Goal: Task Accomplishment & Management: Complete application form

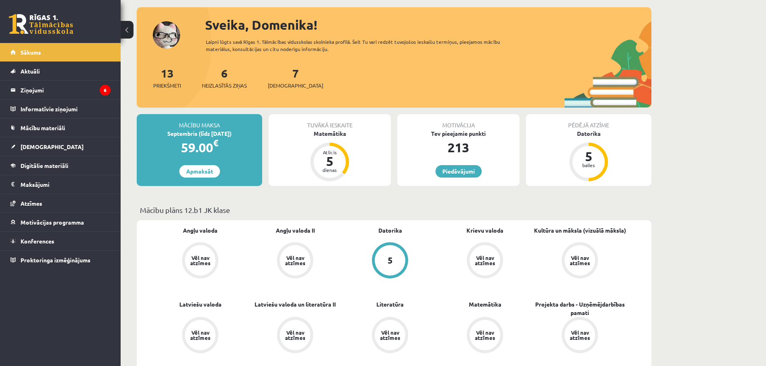
scroll to position [40, 0]
click at [197, 173] on link "Apmaksāt" at bounding box center [199, 171] width 41 height 12
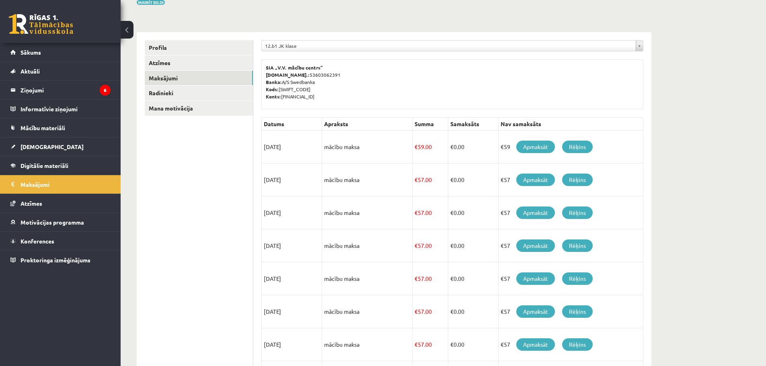
scroll to position [80, 0]
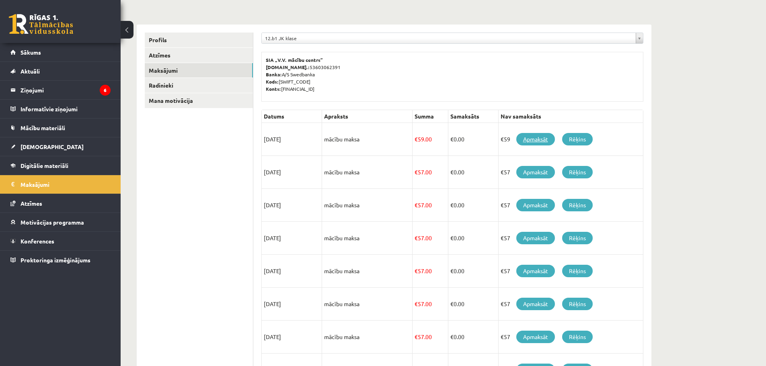
click at [535, 140] on link "Apmaksāt" at bounding box center [535, 139] width 39 height 12
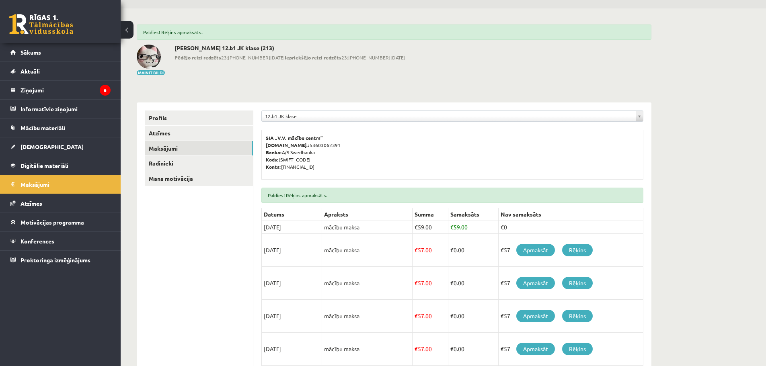
scroll to position [40, 0]
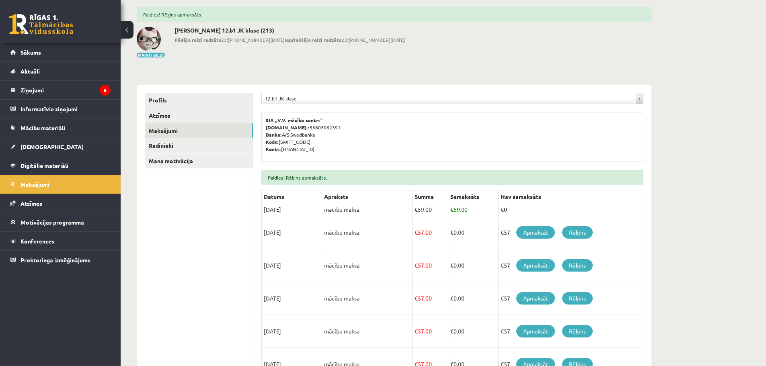
drag, startPoint x: 507, startPoint y: 211, endPoint x: 497, endPoint y: 211, distance: 10.1
click at [498, 211] on td "€0" at bounding box center [570, 210] width 145 height 13
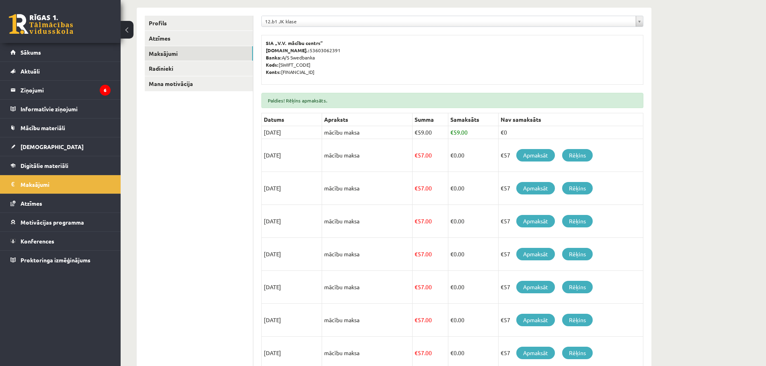
scroll to position [0, 0]
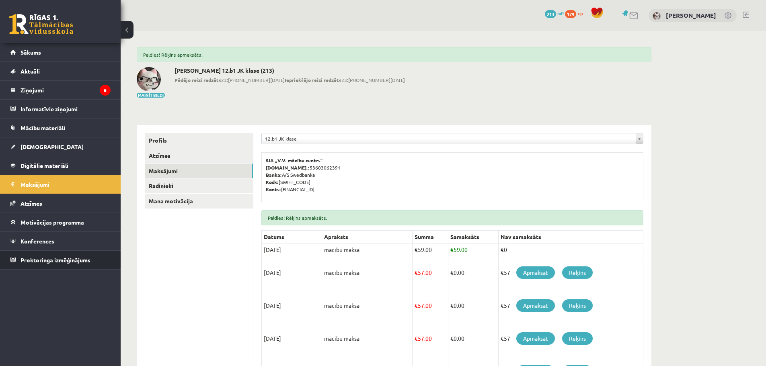
click at [33, 258] on span "Proktoringa izmēģinājums" at bounding box center [56, 260] width 70 height 7
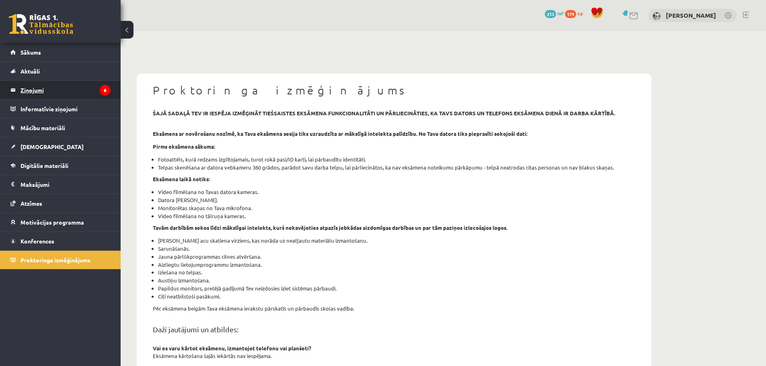
click at [45, 89] on legend "Ziņojumi 6" at bounding box center [66, 90] width 90 height 19
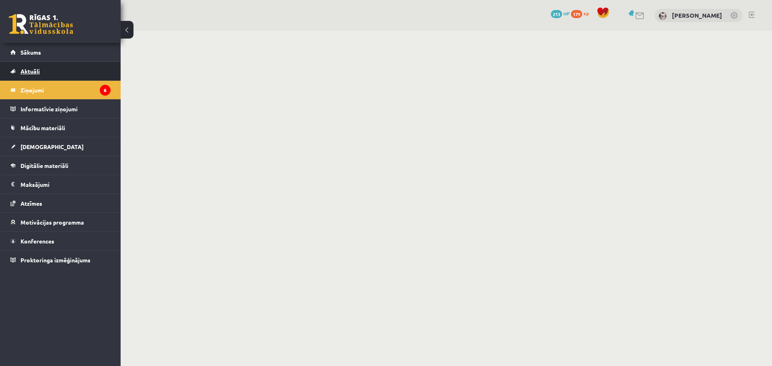
click at [60, 70] on link "Aktuāli" at bounding box center [60, 71] width 100 height 19
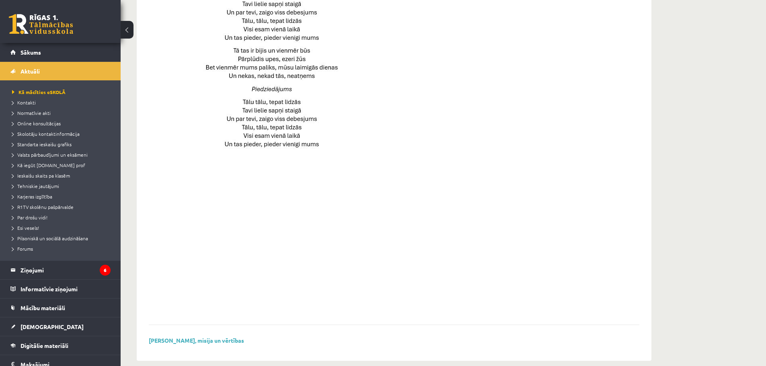
scroll to position [510, 0]
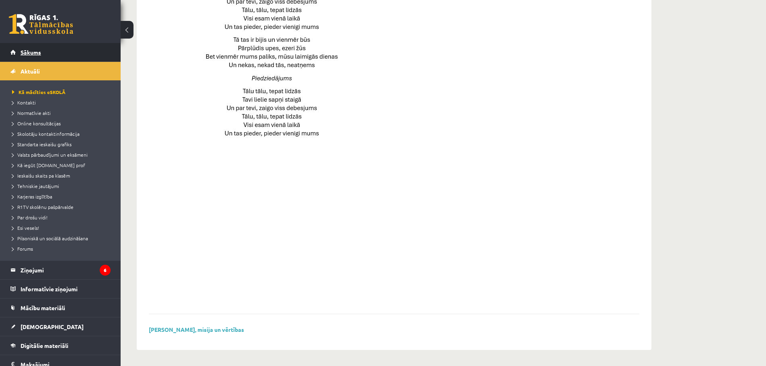
click at [51, 49] on link "Sākums" at bounding box center [60, 52] width 100 height 19
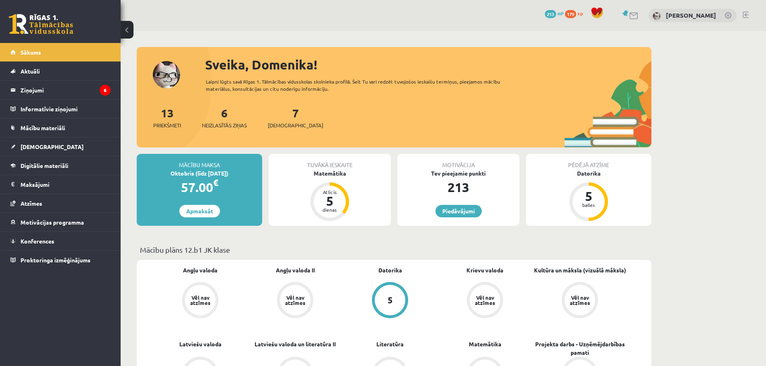
drag, startPoint x: 182, startPoint y: 168, endPoint x: 206, endPoint y: 169, distance: 23.7
click at [184, 168] on div "Mācību maksa" at bounding box center [199, 161] width 125 height 15
click at [194, 168] on div "Mācību maksa" at bounding box center [199, 161] width 125 height 15
click at [569, 12] on span "179" at bounding box center [570, 14] width 11 height 8
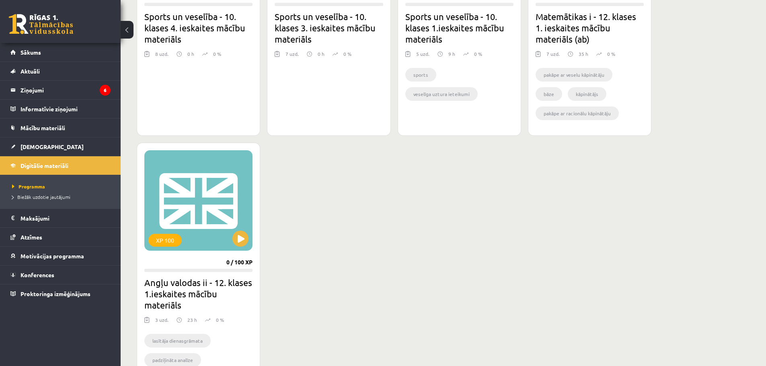
scroll to position [362, 0]
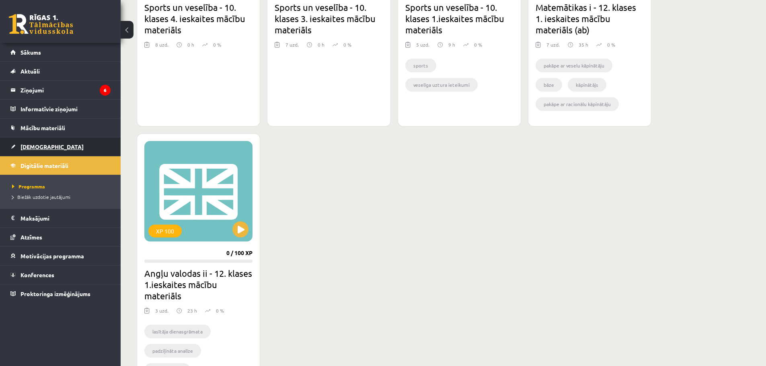
click at [28, 140] on link "[DEMOGRAPHIC_DATA]" at bounding box center [60, 147] width 100 height 19
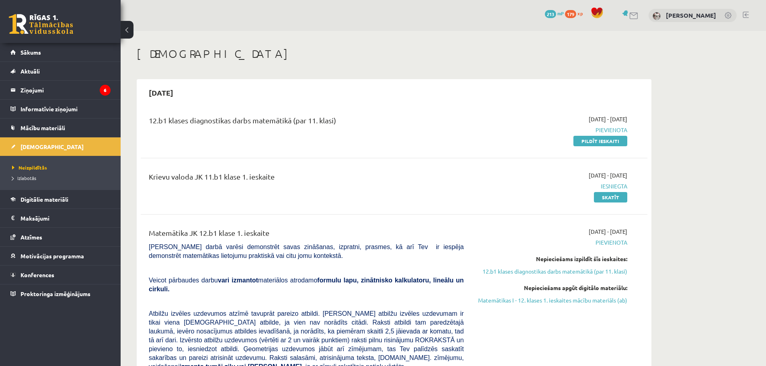
click at [262, 119] on div "12.b1 klases diagnostikas darbs matemātikā (par 11. klasi)" at bounding box center [306, 122] width 315 height 15
drag, startPoint x: 183, startPoint y: 121, endPoint x: 350, endPoint y: 125, distance: 166.2
click at [252, 125] on div "12.b1 klases diagnostikas darbs matemātikā (par 11. klasi)" at bounding box center [306, 122] width 315 height 15
click at [299, 125] on div "12.b1 klases diagnostikas darbs matemātikā (par 11. klasi)" at bounding box center [306, 122] width 315 height 15
click at [217, 123] on div "12.b1 klases diagnostikas darbs matemātikā (par 11. klasi)" at bounding box center [306, 122] width 315 height 15
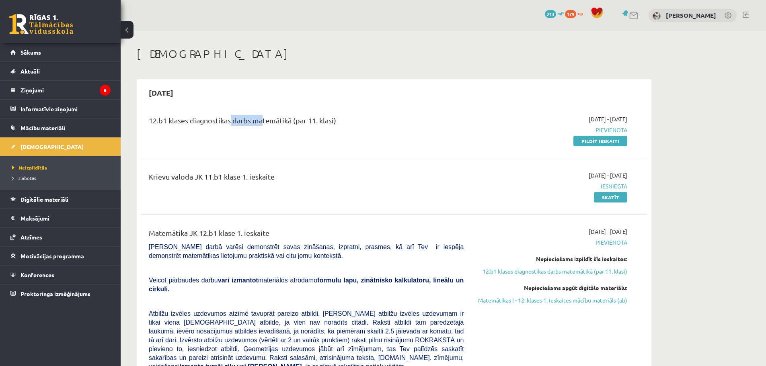
click at [264, 123] on div "12.b1 klases diagnostikas darbs matemātikā (par 11. klasi)" at bounding box center [306, 122] width 315 height 15
click at [293, 122] on div "12.b1 klases diagnostikas darbs matemātikā (par 11. klasi)" at bounding box center [306, 122] width 315 height 15
click at [224, 121] on div "12.b1 klases diagnostikas darbs matemātikā (par 11. klasi)" at bounding box center [306, 122] width 315 height 15
click at [294, 120] on div "12.b1 klases diagnostikas darbs matemātikā (par 11. klasi)" at bounding box center [306, 122] width 315 height 15
click at [185, 119] on div "12.b1 klases diagnostikas darbs matemātikā (par 11. klasi)" at bounding box center [306, 122] width 315 height 15
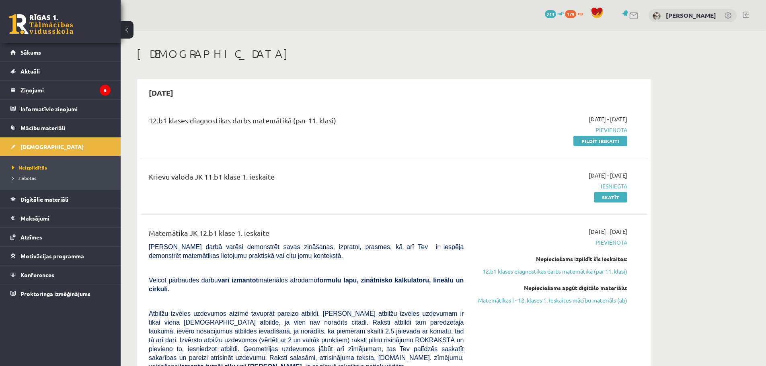
click at [204, 121] on div "12.b1 klases diagnostikas darbs matemātikā (par 11. klasi)" at bounding box center [306, 122] width 315 height 15
click at [240, 123] on div "12.b1 klases diagnostikas darbs matemātikā (par 11. klasi)" at bounding box center [306, 122] width 315 height 15
click at [179, 121] on div "12.b1 klases diagnostikas darbs matemātikā (par 11. klasi)" at bounding box center [306, 122] width 315 height 15
drag, startPoint x: 179, startPoint y: 121, endPoint x: 256, endPoint y: 121, distance: 77.2
click at [256, 121] on div "12.b1 klases diagnostikas darbs matemātikā (par 11. klasi)" at bounding box center [306, 122] width 315 height 15
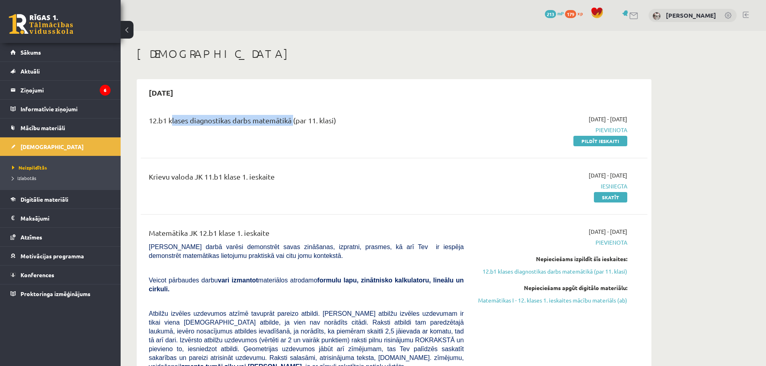
click at [290, 118] on div "12.b1 klases diagnostikas darbs matemātikā (par 11. klasi)" at bounding box center [306, 122] width 315 height 15
click at [319, 117] on div "12.b1 klases diagnostikas darbs matemātikā (par 11. klasi)" at bounding box center [306, 122] width 315 height 15
click at [321, 117] on div "12.b1 klases diagnostikas darbs matemātikā (par 11. klasi)" at bounding box center [306, 122] width 315 height 15
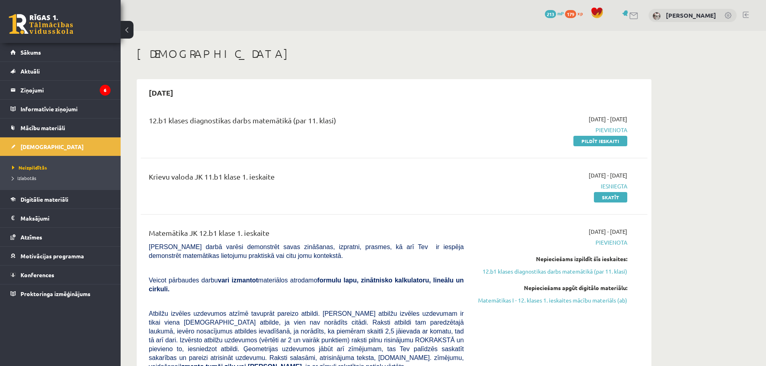
click at [630, 17] on link at bounding box center [634, 15] width 10 height 7
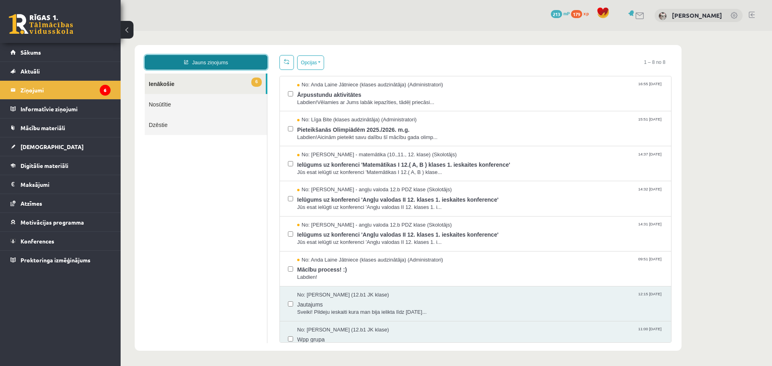
click at [237, 61] on link "Jauns ziņojums" at bounding box center [206, 62] width 123 height 14
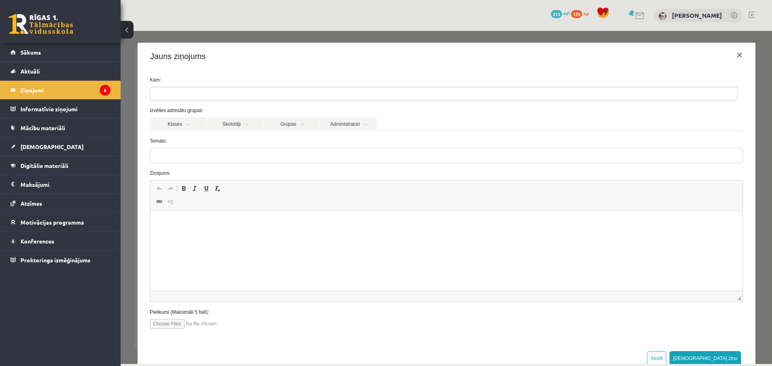
click at [352, 21] on div "0 Dāvanas 213 mP 179 xp [PERSON_NAME]" at bounding box center [447, 15] width 652 height 31
click at [42, 140] on link "[DEMOGRAPHIC_DATA]" at bounding box center [60, 147] width 100 height 19
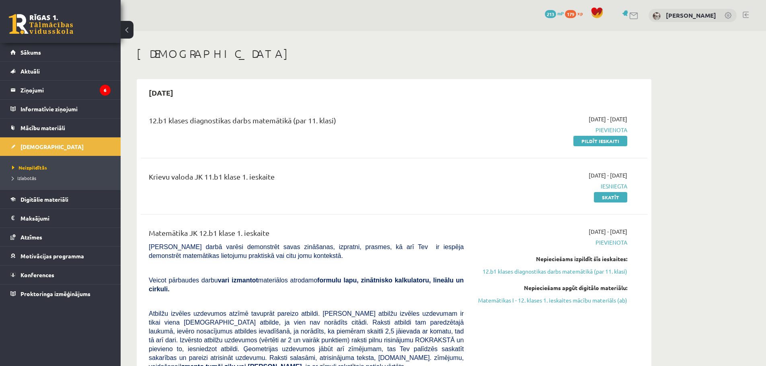
click at [271, 117] on div "12.b1 klases diagnostikas darbs matemātikā (par 11. klasi)" at bounding box center [306, 122] width 315 height 15
click at [623, 146] on div "12.b1 klases diagnostikas darbs matemātikā (par 11. klasi) [DATE] - [DATE] [GEO…" at bounding box center [394, 130] width 507 height 46
click at [619, 143] on link "Pildīt ieskaiti" at bounding box center [601, 141] width 54 height 10
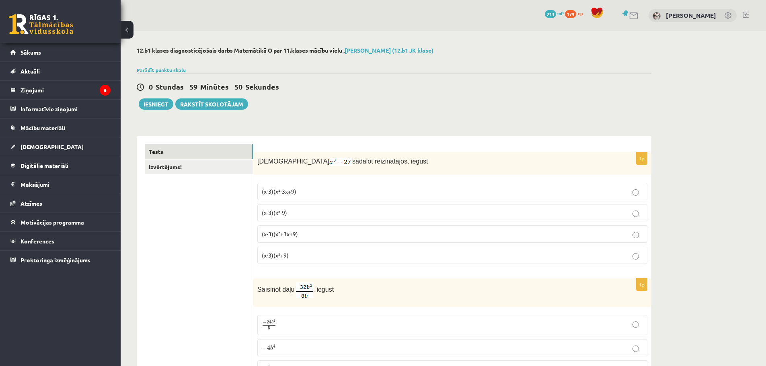
drag, startPoint x: 253, startPoint y: 165, endPoint x: 358, endPoint y: 139, distance: 108.0
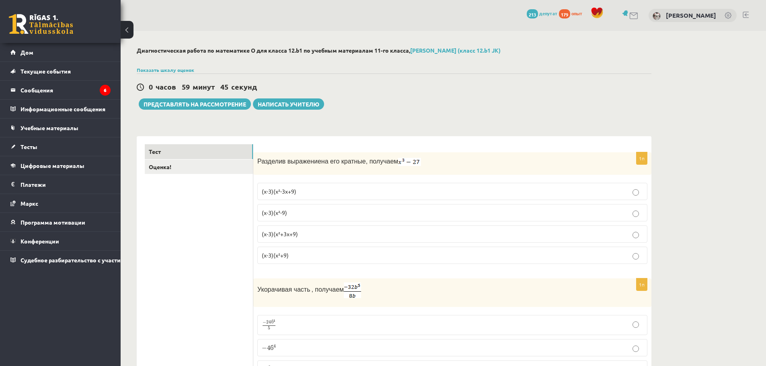
drag, startPoint x: 257, startPoint y: 120, endPoint x: 249, endPoint y: 159, distance: 39.9
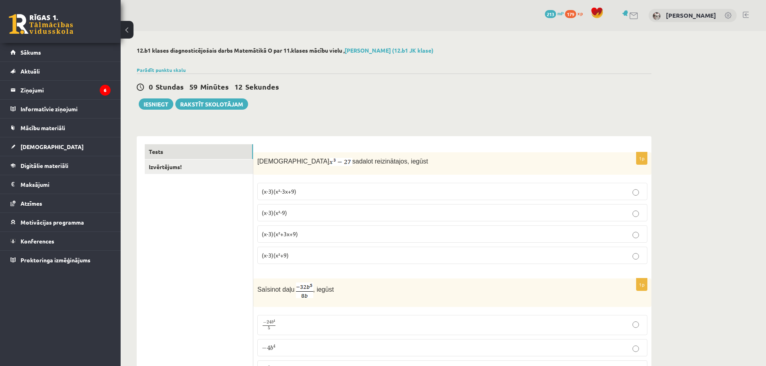
click at [544, 105] on div "0 Stundas 59 Minūtes 12 Sekundes Ieskaite saglabāta! Iesniegt Rakstīt skolotājam" at bounding box center [394, 92] width 515 height 36
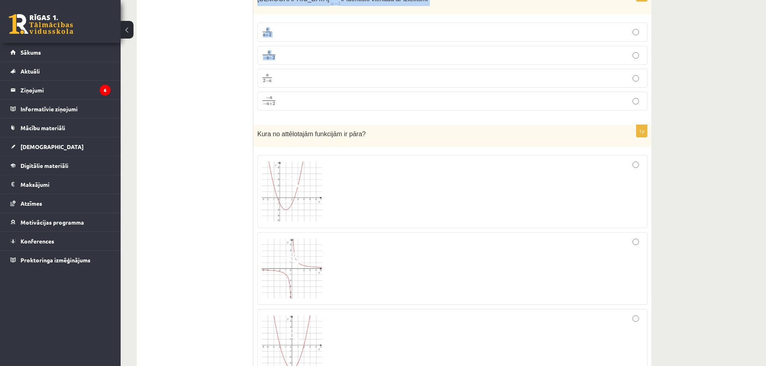
scroll to position [1086, 0]
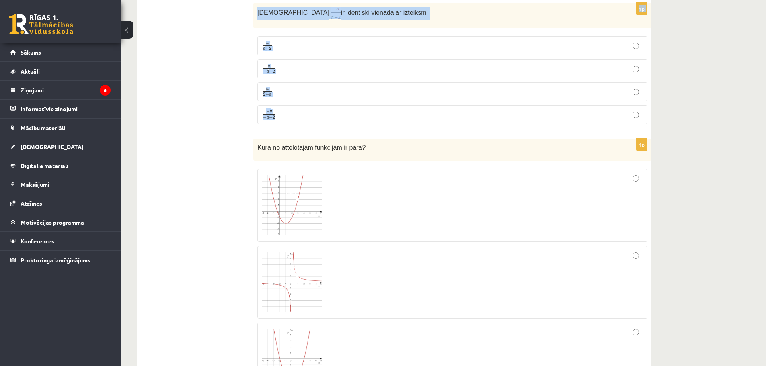
drag, startPoint x: 258, startPoint y: 160, endPoint x: 374, endPoint y: 117, distance: 123.1
copy form "Izteiksmi sadalot reizinātajos, iegūst (x-3)(x²-3x+9) (x-3)(x²-9) (x-3)(x²+3x+9…"
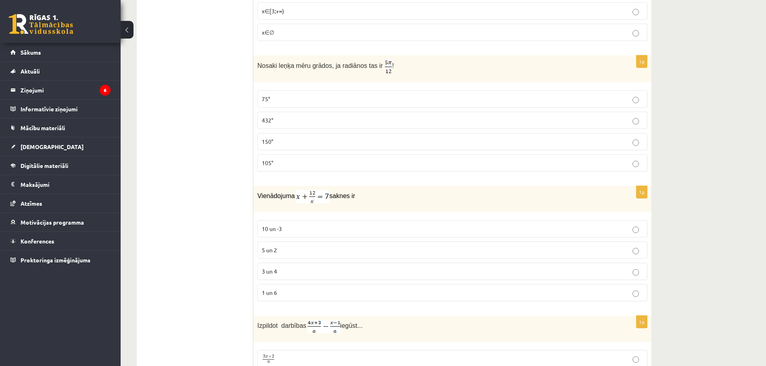
scroll to position [2936, 0]
drag, startPoint x: 233, startPoint y: 47, endPoint x: 419, endPoint y: 193, distance: 236.3
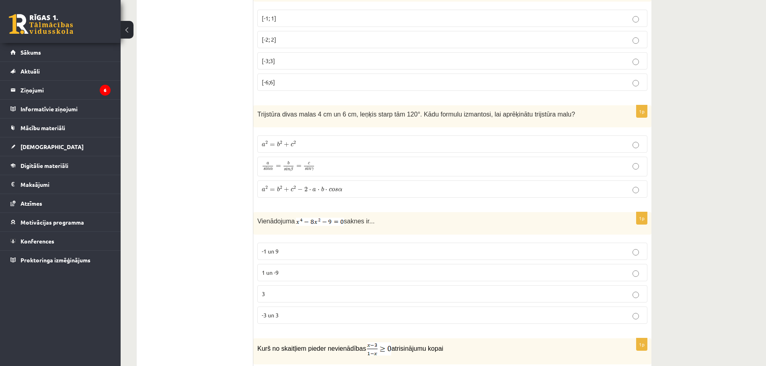
scroll to position [2094, 0]
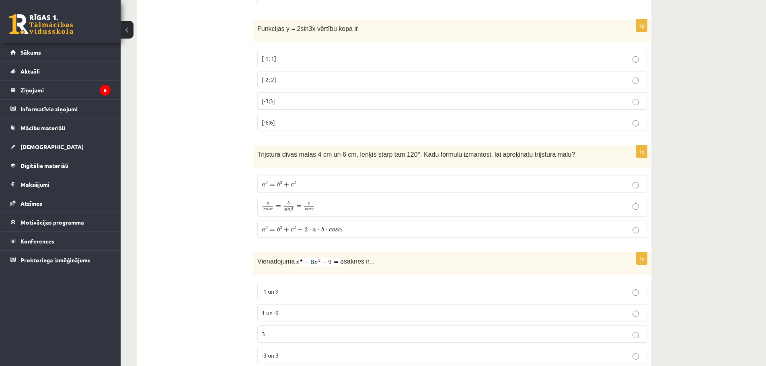
copy div "Izvērtējums! 1p Izteiksmi sadalot reizinātajos, iegūst (x-3)(x²-3x+9) (x-3)(x²-…"
click at [150, 147] on ul "Tests Izvērtējums!" at bounding box center [199, 86] width 109 height 4072
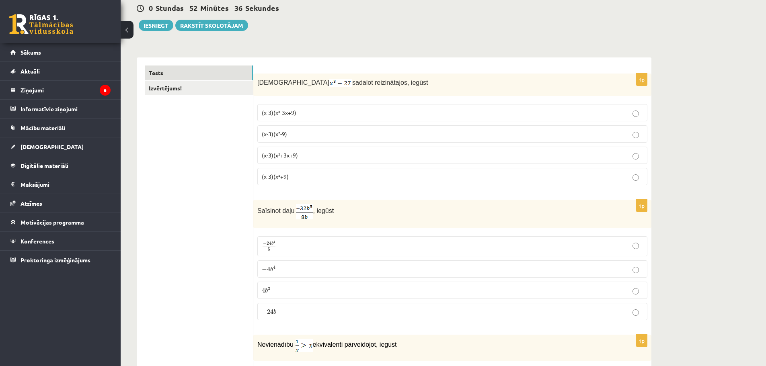
scroll to position [80, 0]
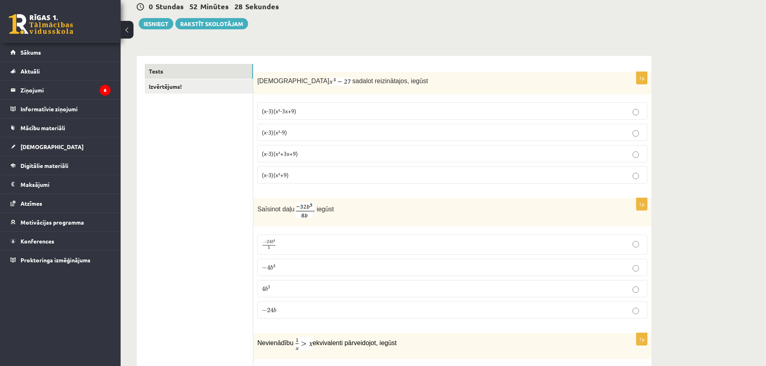
click at [271, 111] on span "(x-3)(x²-3x+9)" at bounding box center [279, 110] width 35 height 7
click at [320, 112] on p "(x-3)(x²-3x+9)" at bounding box center [452, 111] width 381 height 8
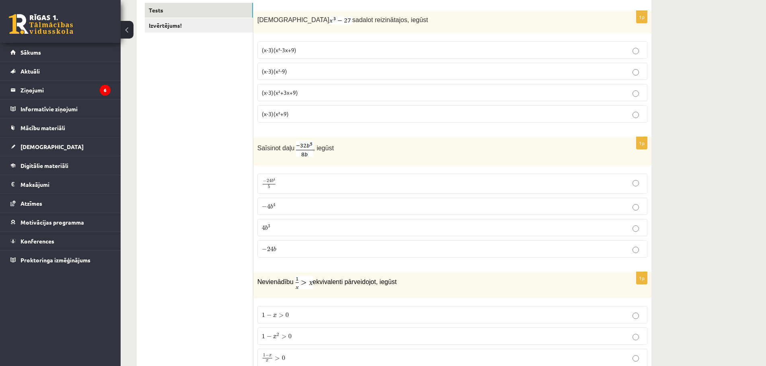
scroll to position [121, 0]
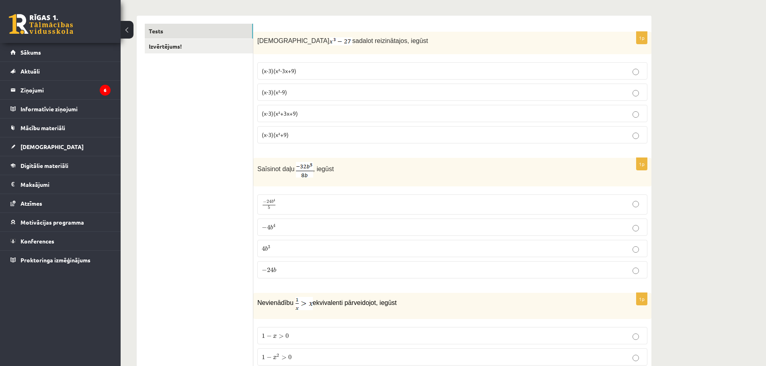
click at [279, 115] on span "(x-3)(x²+3x+9)" at bounding box center [280, 113] width 36 height 7
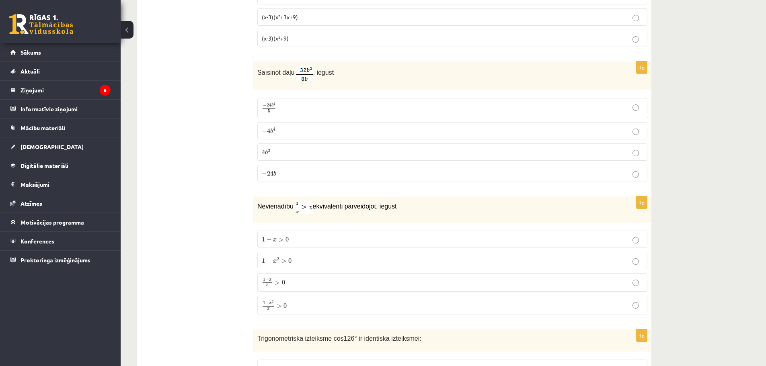
scroll to position [201, 0]
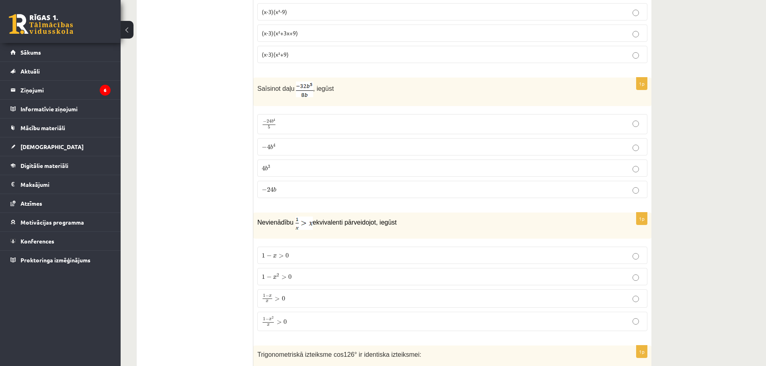
click at [309, 146] on p "− 4 b 4 − 4 b 4" at bounding box center [452, 147] width 381 height 8
click at [327, 320] on p "1 − x 2 x > 0 1 − x 2 x > 0" at bounding box center [452, 322] width 381 height 10
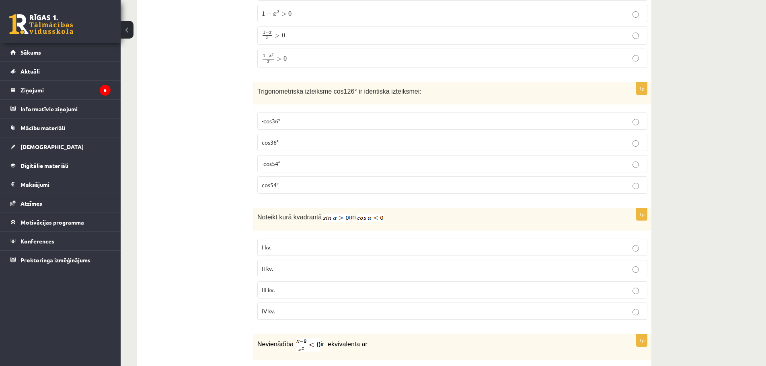
scroll to position [483, 0]
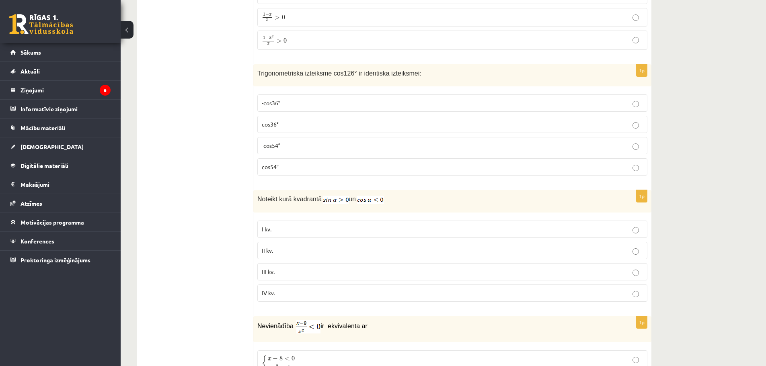
click at [292, 145] on p "-cos54°" at bounding box center [452, 146] width 381 height 8
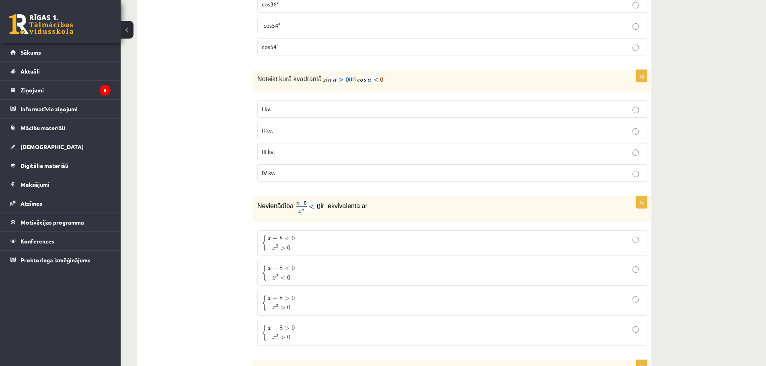
scroll to position [603, 0]
click at [278, 128] on p "II kv." at bounding box center [452, 130] width 381 height 8
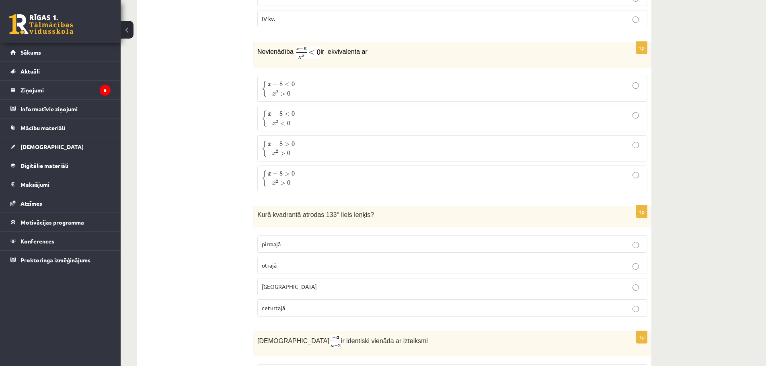
scroll to position [764, 0]
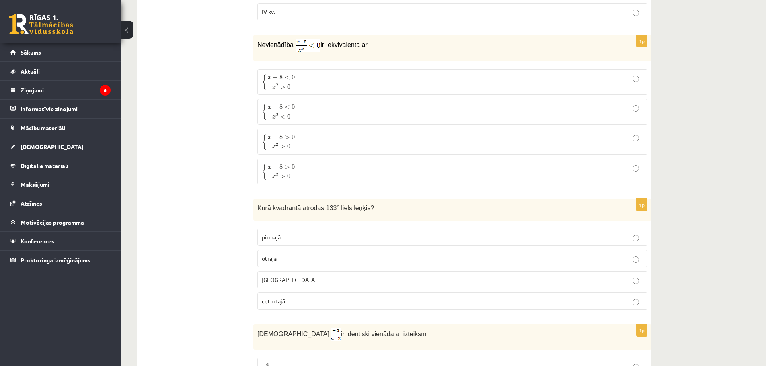
click at [309, 111] on p "{ x − 8 < 0 x 2 < 0 { x − 8 < 0 x 2 < 0" at bounding box center [452, 111] width 381 height 17
click at [319, 81] on p "{ x − 8 < 0 x 2 > 0 { x − 8 < 0 x 2 > 0" at bounding box center [452, 82] width 381 height 17
click at [289, 257] on p "otrajā" at bounding box center [452, 259] width 381 height 8
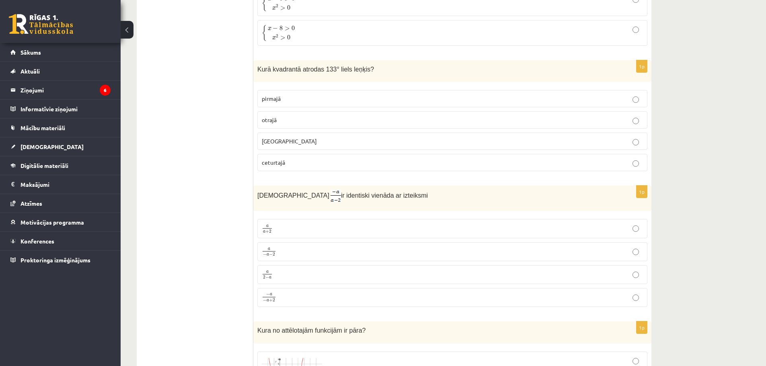
scroll to position [925, 0]
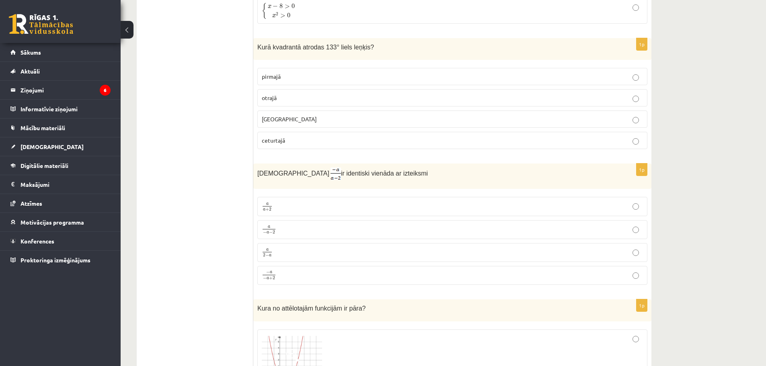
click at [290, 231] on p "a − a − 2 a − a − 2" at bounding box center [452, 230] width 381 height 10
click at [281, 251] on p "a 2 − a a 2 − a" at bounding box center [452, 253] width 381 height 10
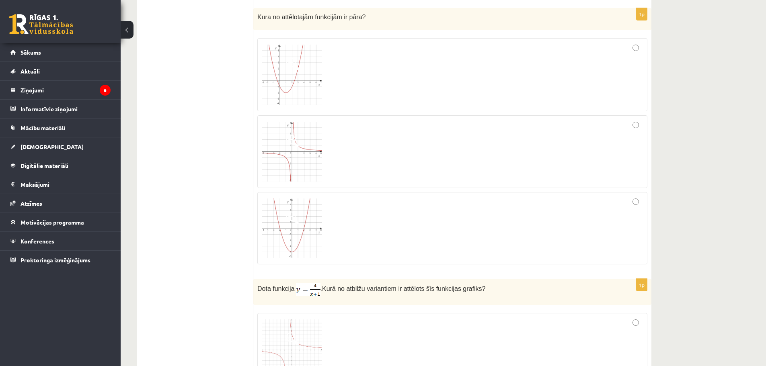
scroll to position [1247, 0]
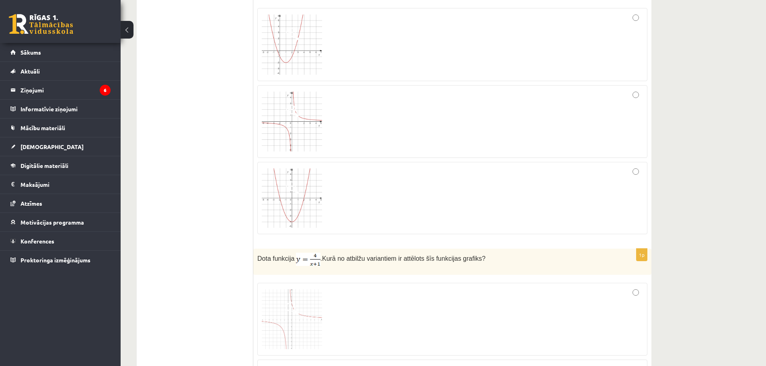
drag, startPoint x: 428, startPoint y: 109, endPoint x: 427, endPoint y: 105, distance: 4.6
click at [428, 108] on div at bounding box center [452, 122] width 381 height 64
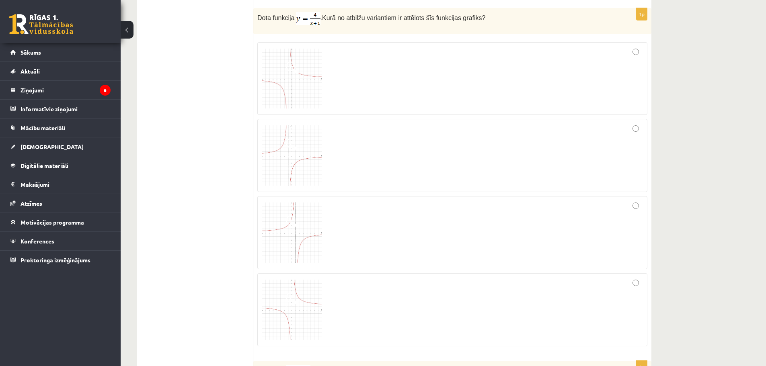
scroll to position [1488, 0]
click at [403, 76] on div at bounding box center [452, 78] width 381 height 64
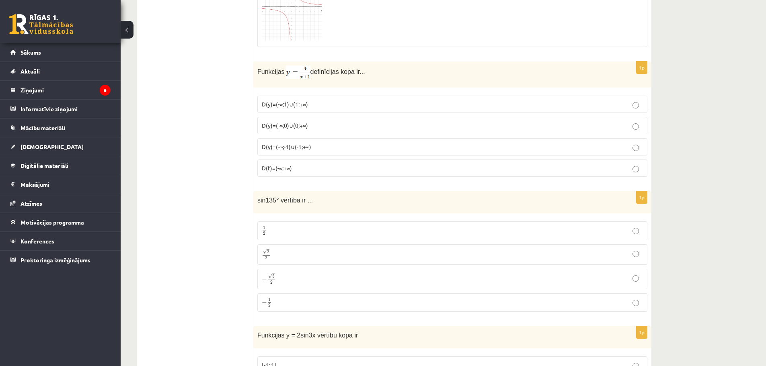
scroll to position [1770, 0]
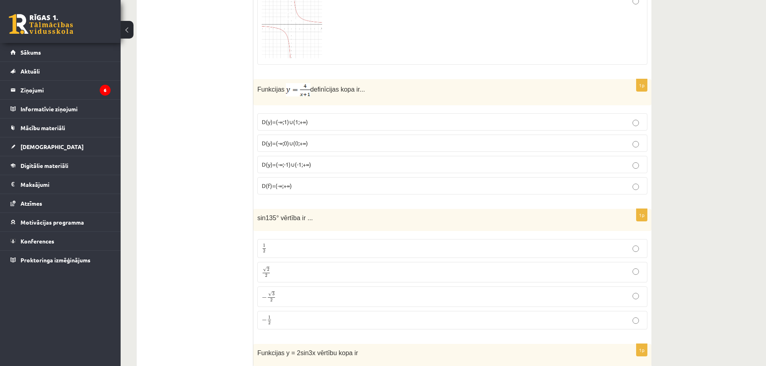
drag, startPoint x: 304, startPoint y: 166, endPoint x: 303, endPoint y: 156, distance: 9.7
click at [304, 166] on span "D(y)=(-∞;-1)∪(-1;+∞)" at bounding box center [286, 164] width 49 height 7
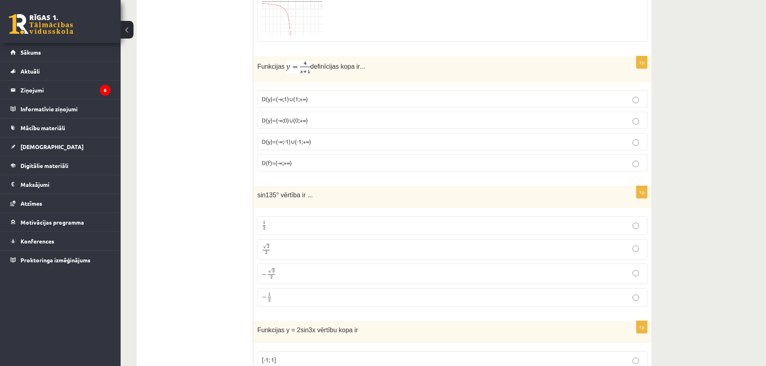
scroll to position [1810, 0]
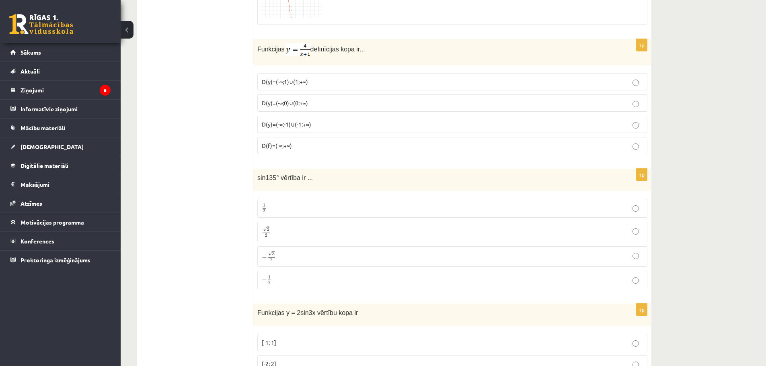
click at [293, 226] on p "√ 2 2 2 2" at bounding box center [452, 232] width 381 height 12
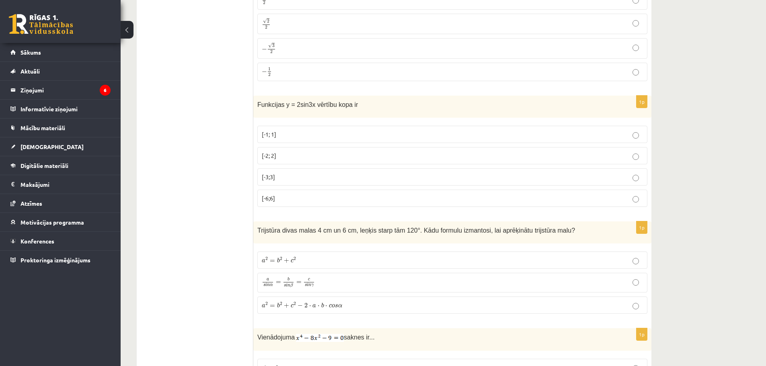
scroll to position [2051, 0]
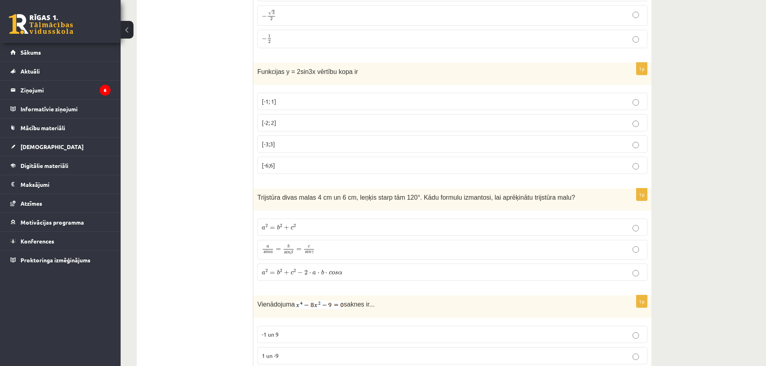
click at [290, 119] on p "[-2; 2]" at bounding box center [452, 123] width 381 height 8
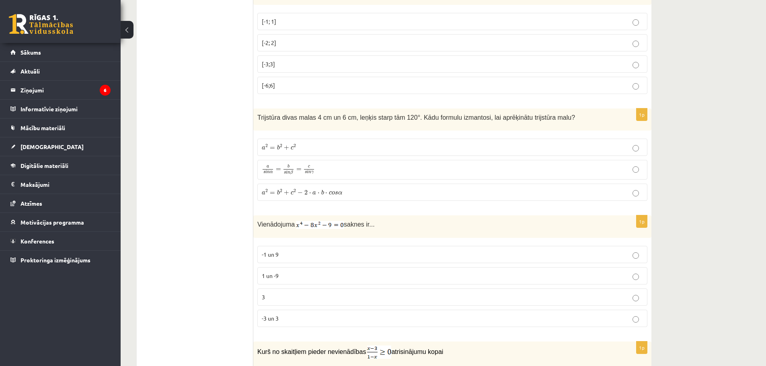
scroll to position [2092, 0]
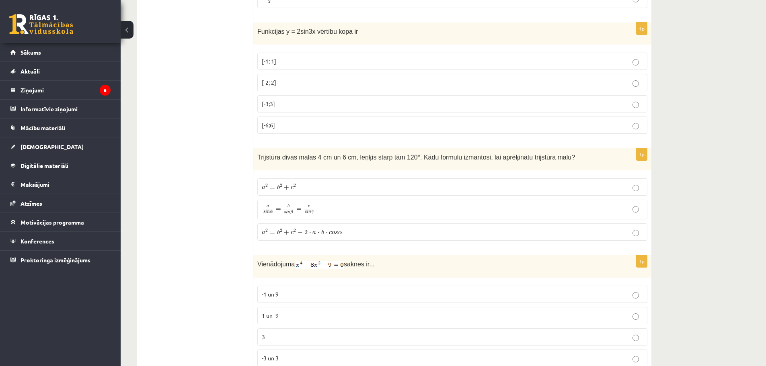
click at [313, 232] on span "a" at bounding box center [315, 233] width 4 height 4
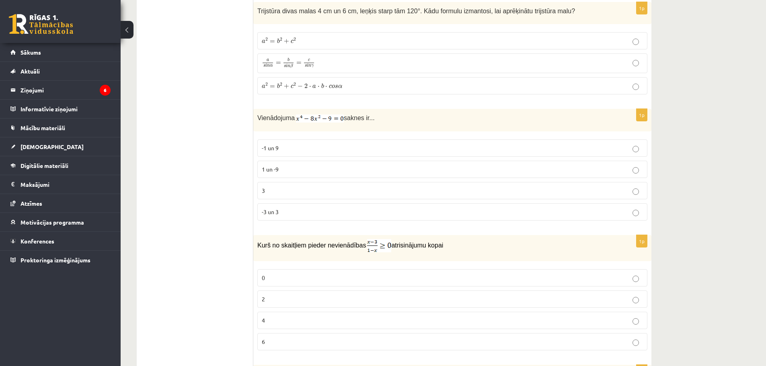
scroll to position [2252, 0]
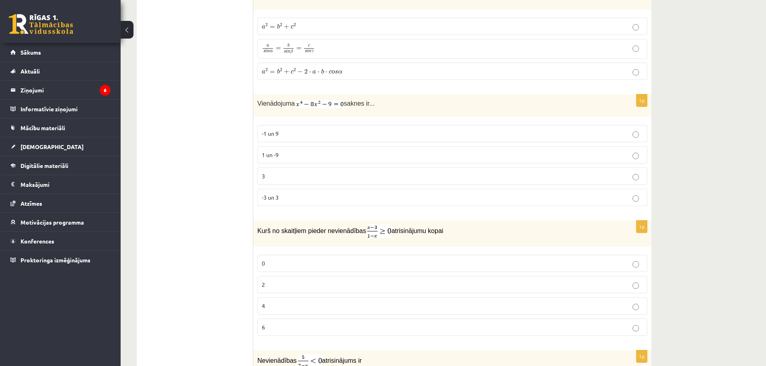
click at [304, 189] on label "-3 un 3" at bounding box center [452, 197] width 390 height 17
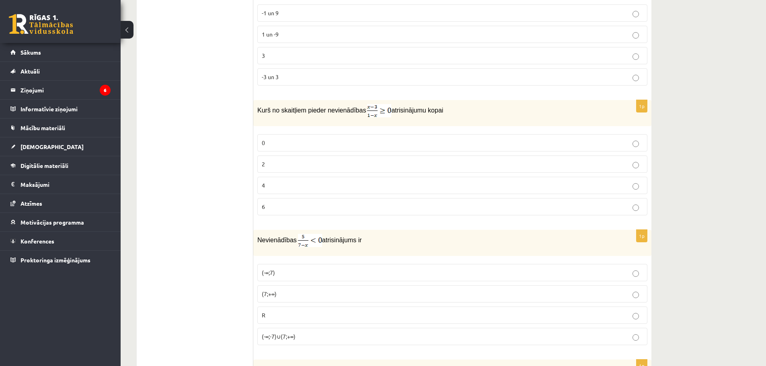
scroll to position [2413, 0]
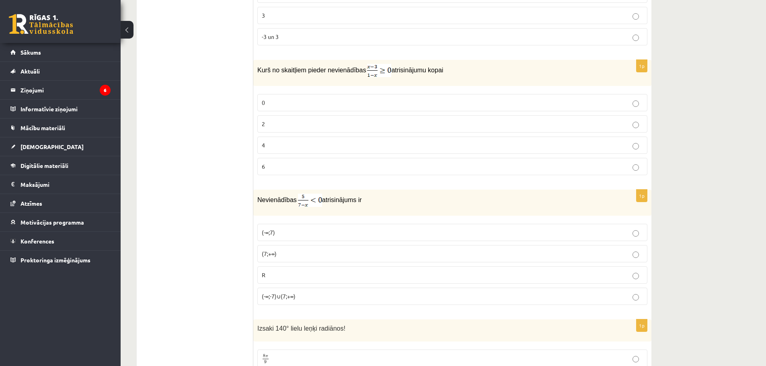
click at [274, 123] on p "2" at bounding box center [452, 124] width 381 height 8
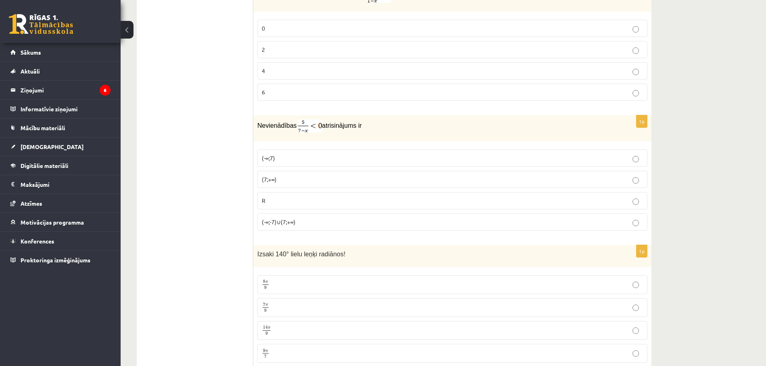
scroll to position [2574, 0]
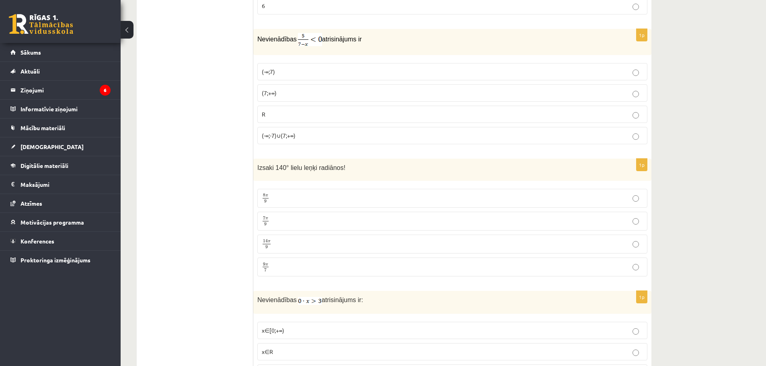
click at [300, 91] on p "(7;+∞)" at bounding box center [452, 93] width 381 height 8
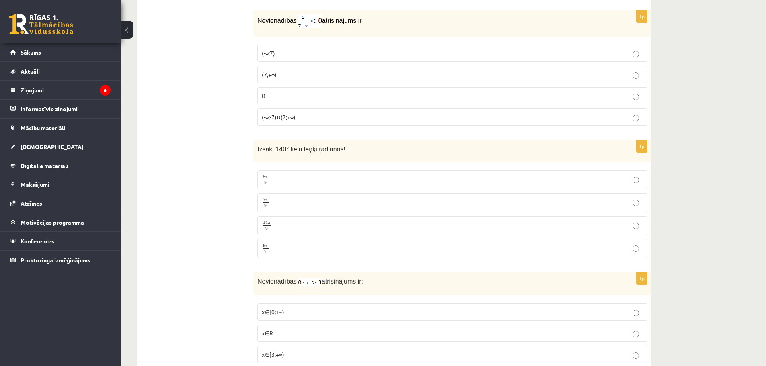
scroll to position [2614, 0]
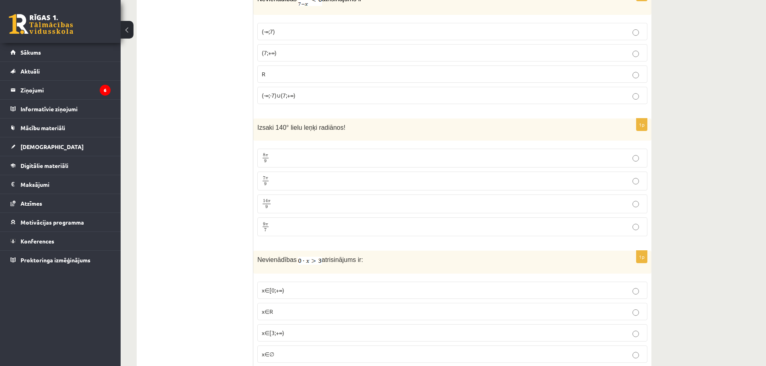
click at [304, 176] on p "7 π 9 7 π 9" at bounding box center [452, 181] width 381 height 10
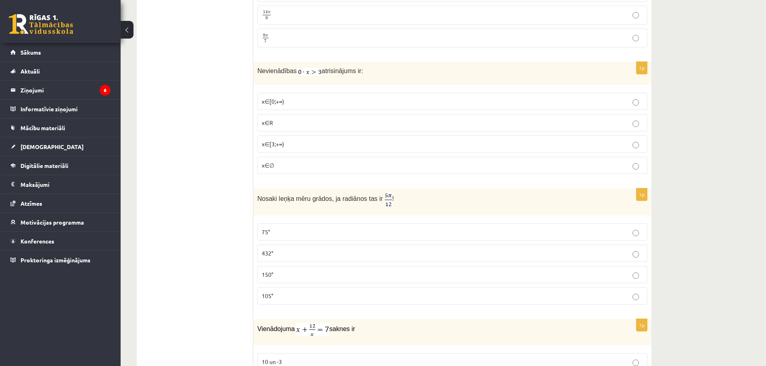
scroll to position [2816, 0]
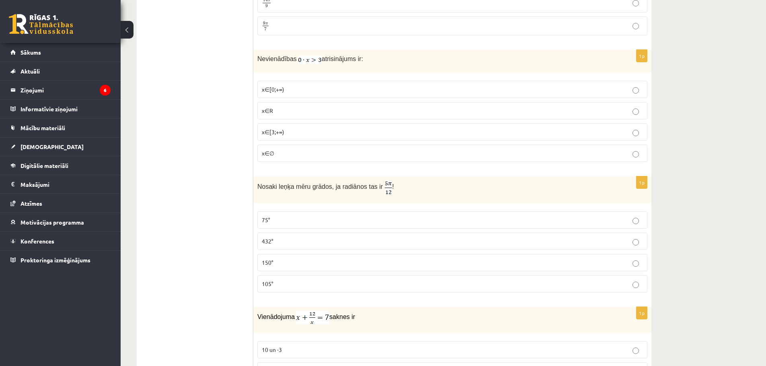
click at [309, 150] on p "x∈∅" at bounding box center [452, 153] width 381 height 8
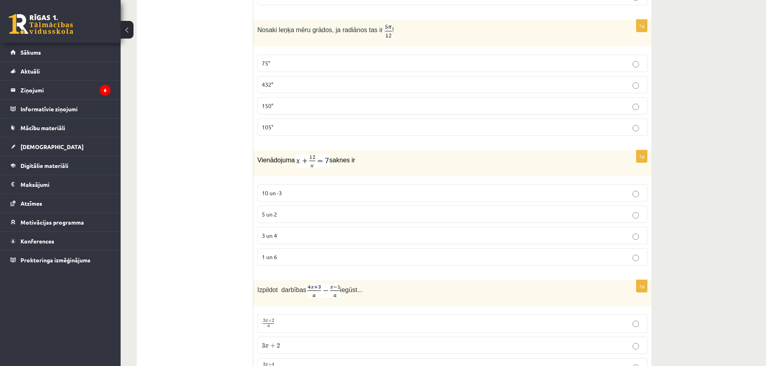
scroll to position [2976, 0]
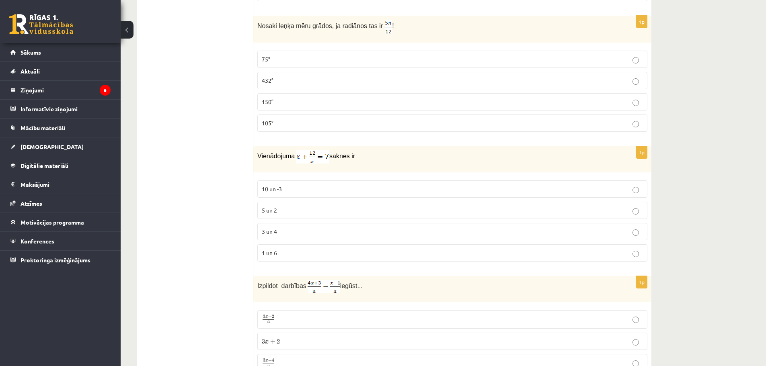
click at [278, 55] on p "75°" at bounding box center [452, 59] width 381 height 8
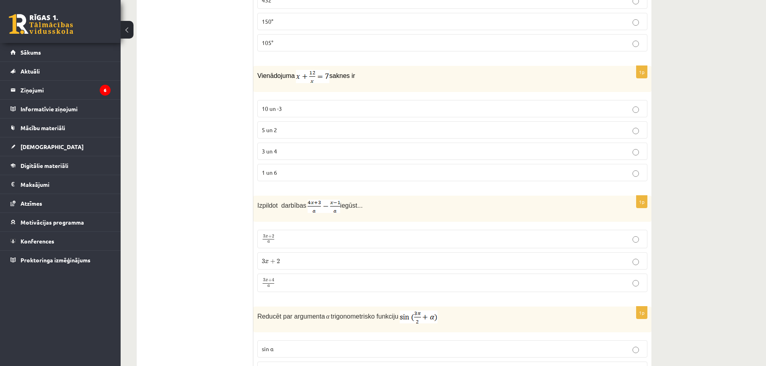
scroll to position [3017, 0]
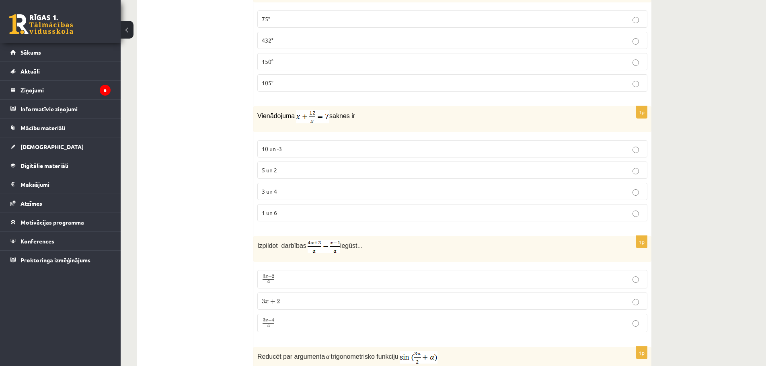
click at [286, 188] on p "3 un 4" at bounding box center [452, 191] width 381 height 8
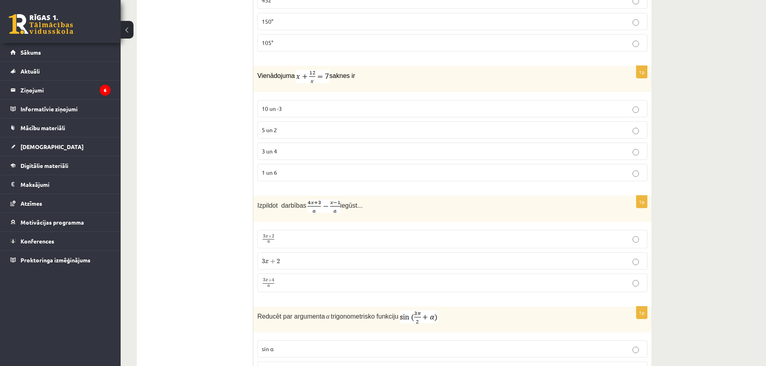
click at [278, 284] on p "3 x + 4 a 3 x + 4 a" at bounding box center [452, 283] width 381 height 10
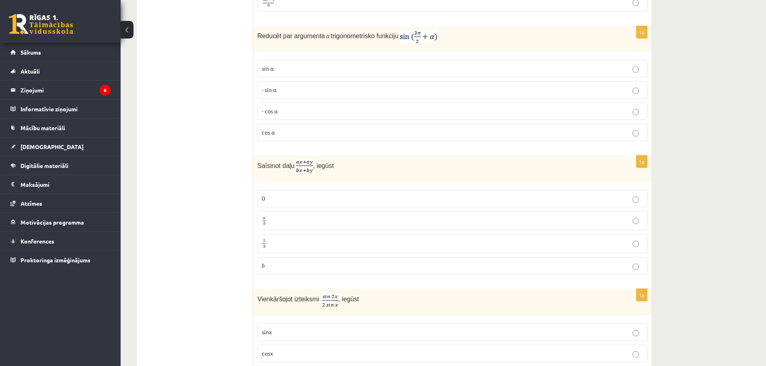
scroll to position [3338, 0]
click at [283, 113] on p "- cos ⁡α" at bounding box center [452, 110] width 381 height 8
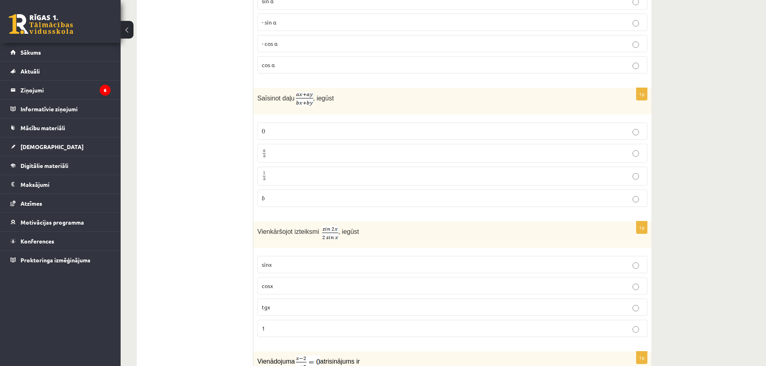
scroll to position [3419, 0]
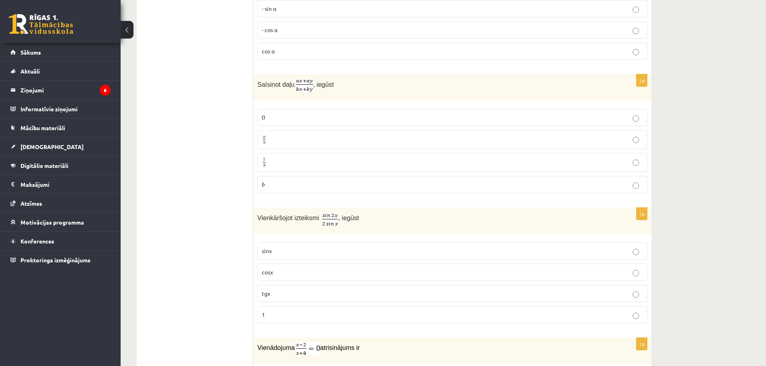
click at [294, 137] on p "a b a b" at bounding box center [452, 140] width 381 height 10
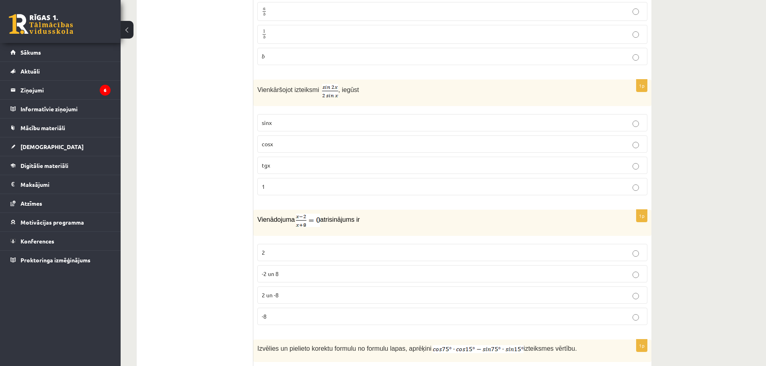
scroll to position [3540, 0]
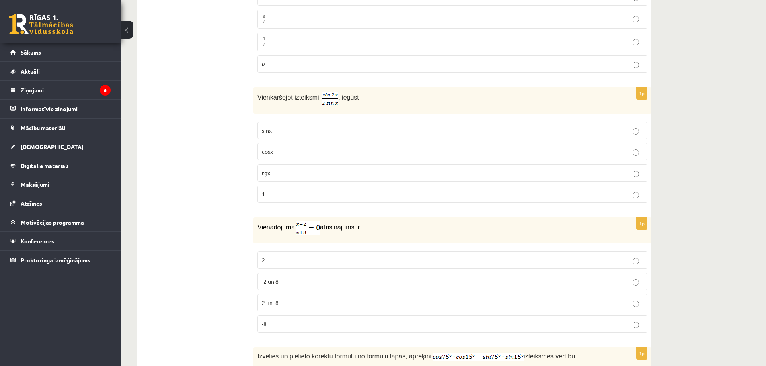
click at [308, 256] on p "2" at bounding box center [452, 260] width 381 height 8
click at [273, 150] on p "cosx" at bounding box center [452, 152] width 381 height 8
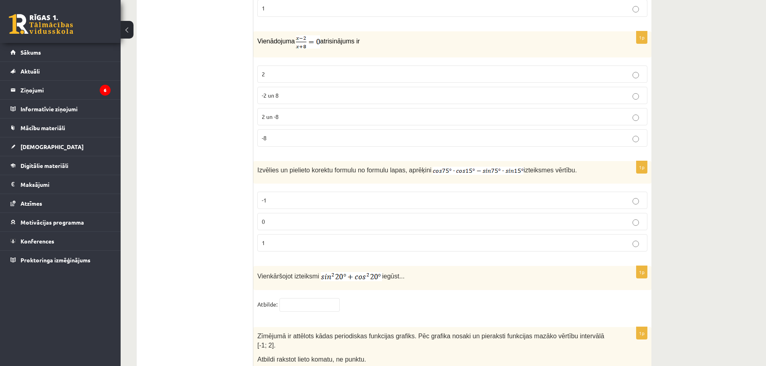
scroll to position [3700, 0]
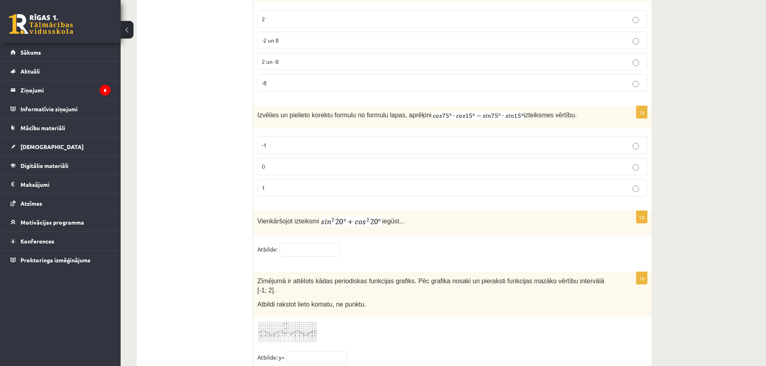
click at [284, 167] on p "0" at bounding box center [452, 166] width 381 height 8
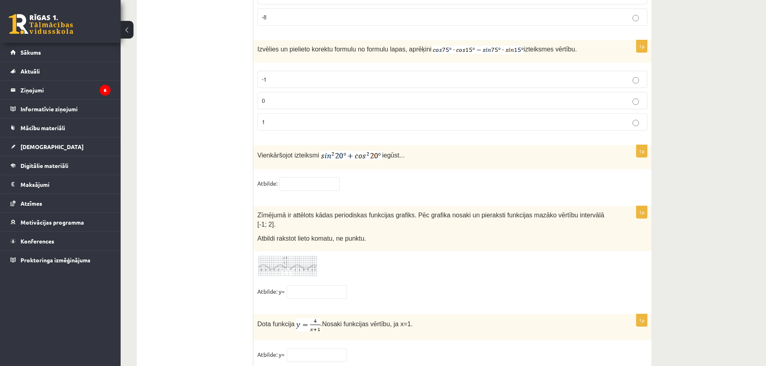
scroll to position [3861, 0]
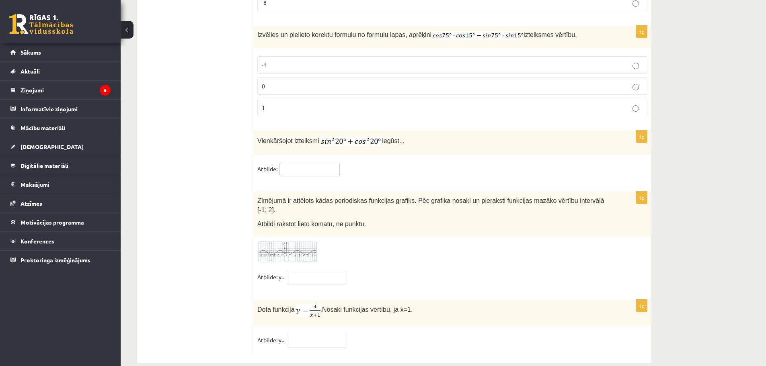
click at [296, 167] on input "text" at bounding box center [310, 170] width 60 height 14
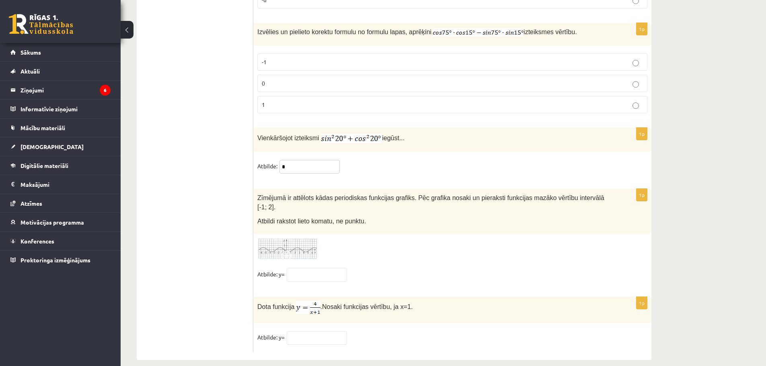
type input "*"
click at [272, 247] on img at bounding box center [287, 249] width 60 height 22
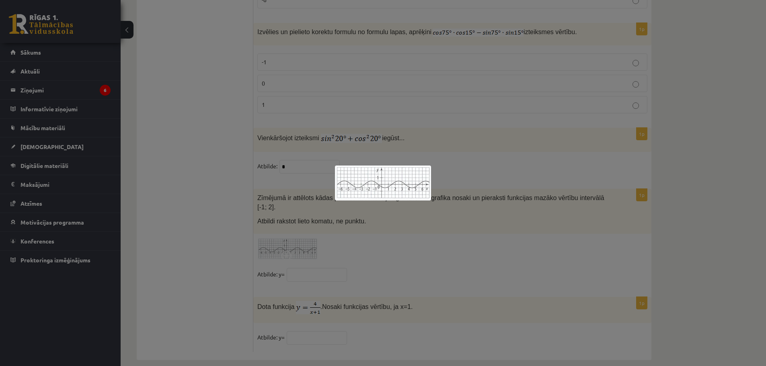
click at [245, 164] on div at bounding box center [383, 183] width 766 height 366
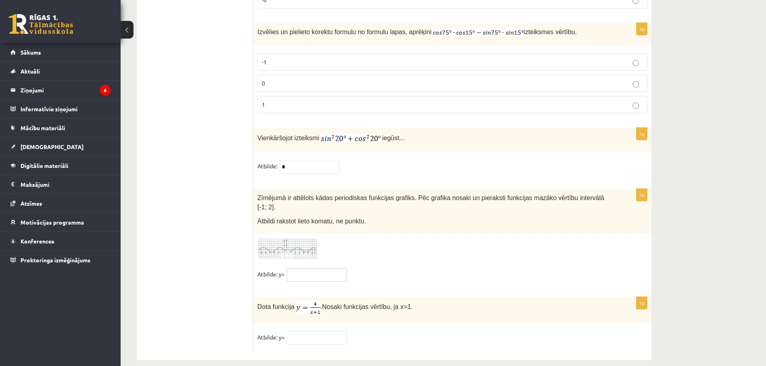
click at [311, 268] on input "text" at bounding box center [317, 275] width 60 height 14
type input "**"
click at [319, 331] on input "text" at bounding box center [317, 338] width 60 height 14
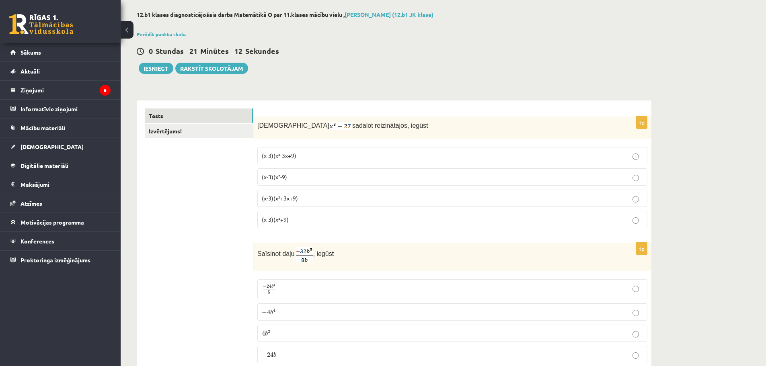
scroll to position [0, 0]
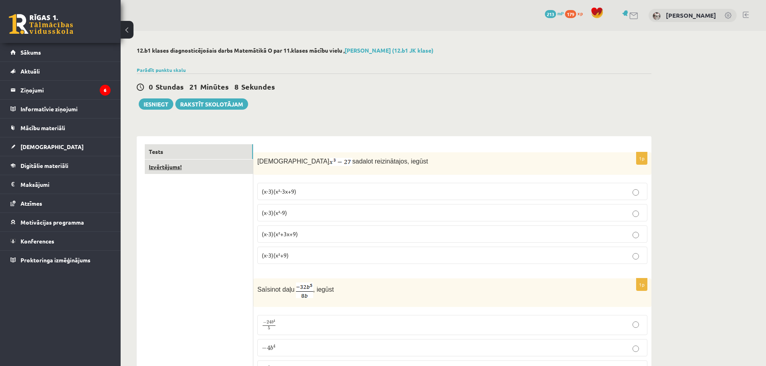
type input "*"
click at [169, 165] on link "Izvērtējums!" at bounding box center [199, 167] width 108 height 15
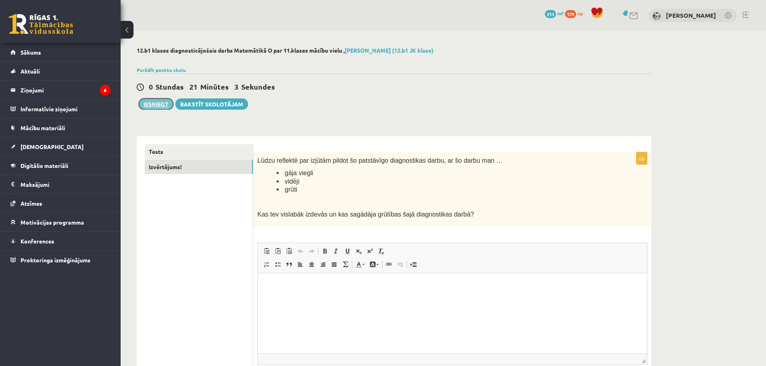
click at [156, 106] on button "Iesniegt" at bounding box center [156, 104] width 35 height 11
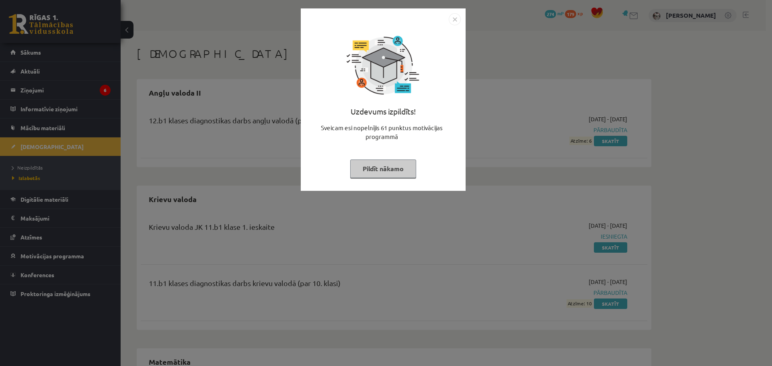
click at [454, 14] on img "Close" at bounding box center [455, 19] width 12 height 12
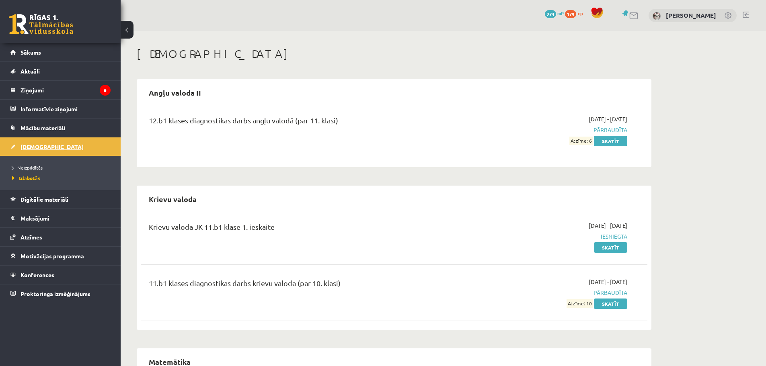
click at [24, 140] on link "[DEMOGRAPHIC_DATA]" at bounding box center [60, 147] width 100 height 19
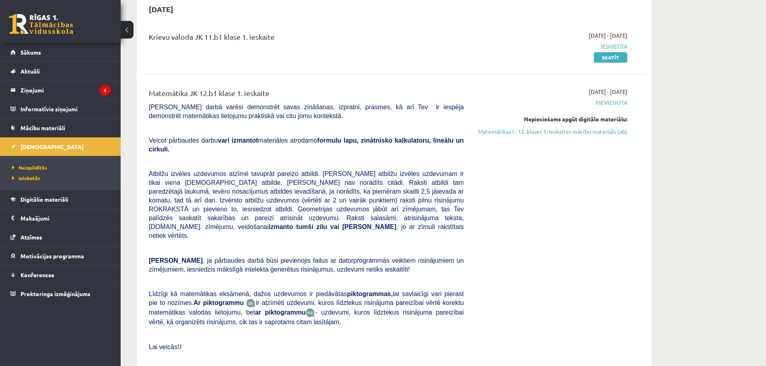
scroll to position [80, 0]
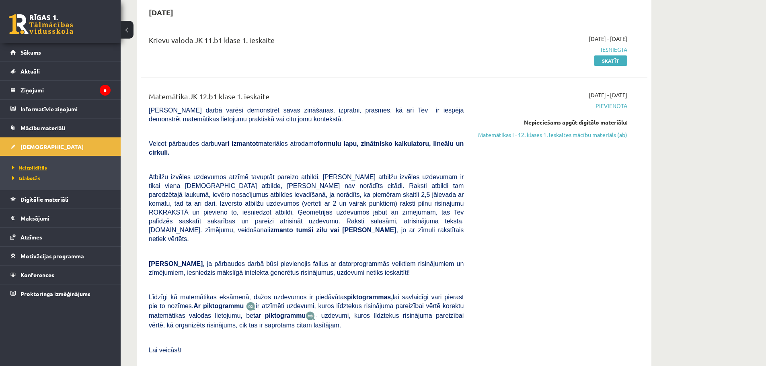
click at [35, 167] on span "Neizpildītās" at bounding box center [29, 168] width 35 height 6
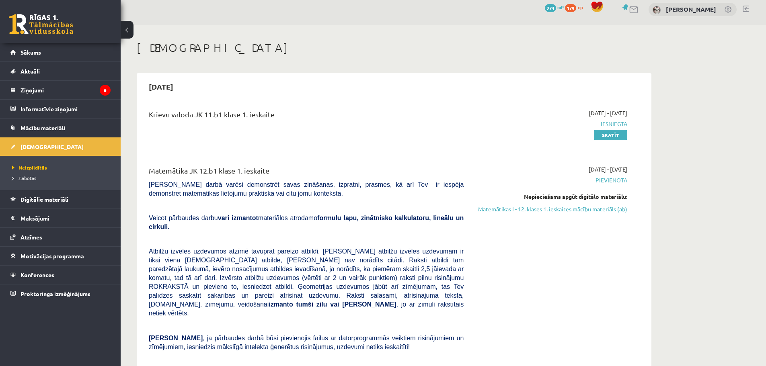
scroll to position [0, 0]
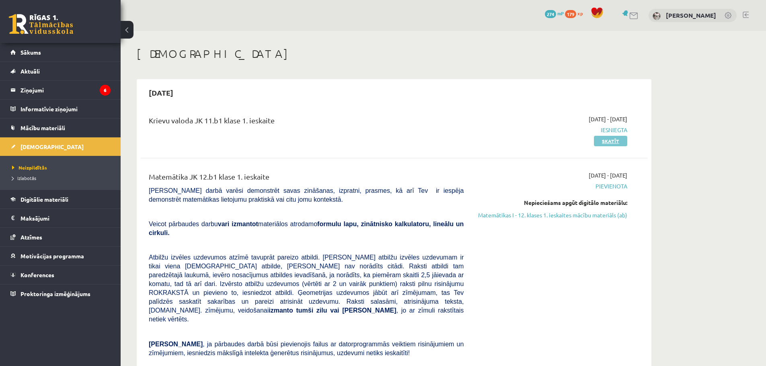
click at [604, 138] on link "Skatīt" at bounding box center [610, 141] width 33 height 10
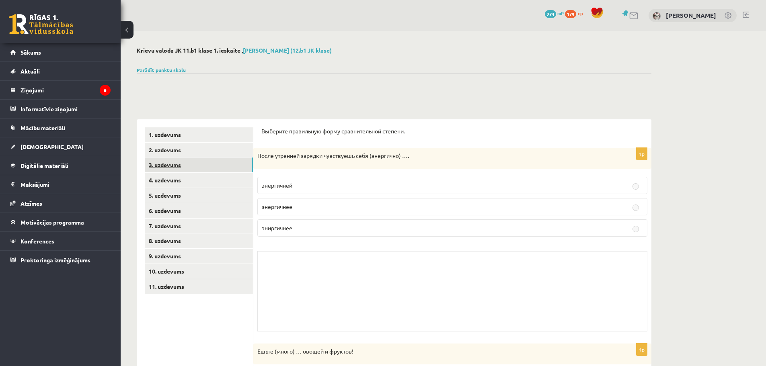
click at [197, 169] on link "3. uzdevums" at bounding box center [199, 165] width 108 height 15
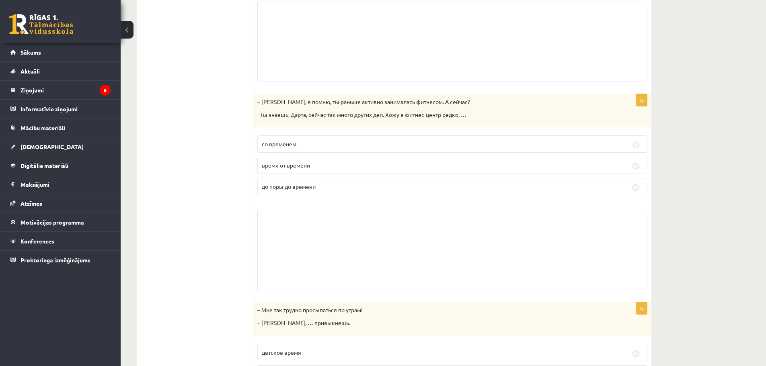
scroll to position [217, 0]
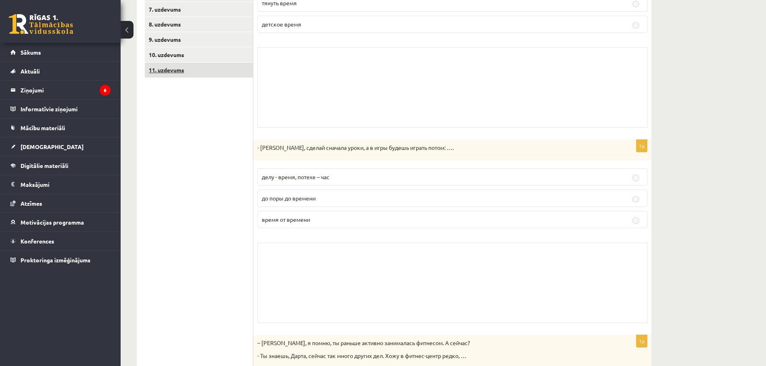
click at [192, 72] on link "11. uzdevums" at bounding box center [199, 70] width 108 height 15
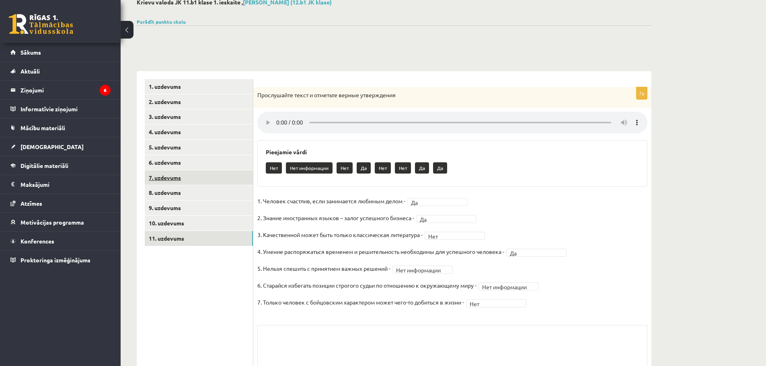
scroll to position [0, 0]
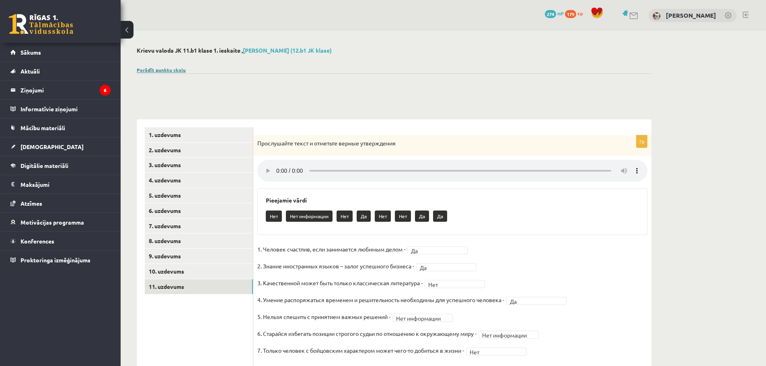
click at [171, 72] on link "Parādīt punktu skalu" at bounding box center [161, 70] width 49 height 6
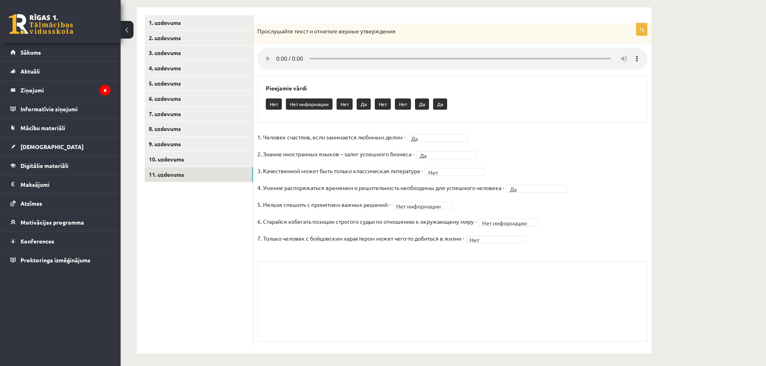
scroll to position [304, 0]
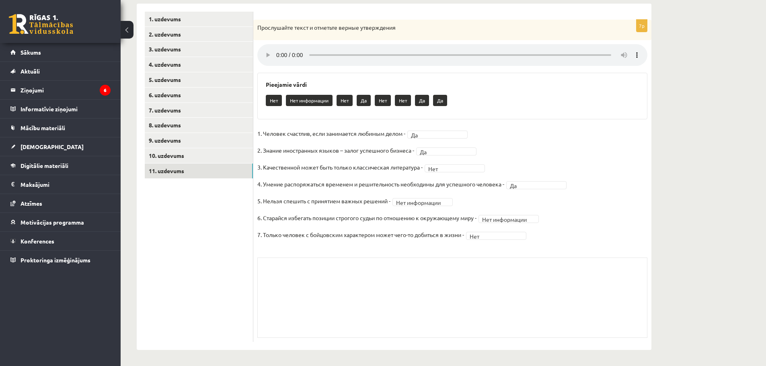
click at [295, 270] on div "Skolotāja pielikums" at bounding box center [452, 298] width 390 height 80
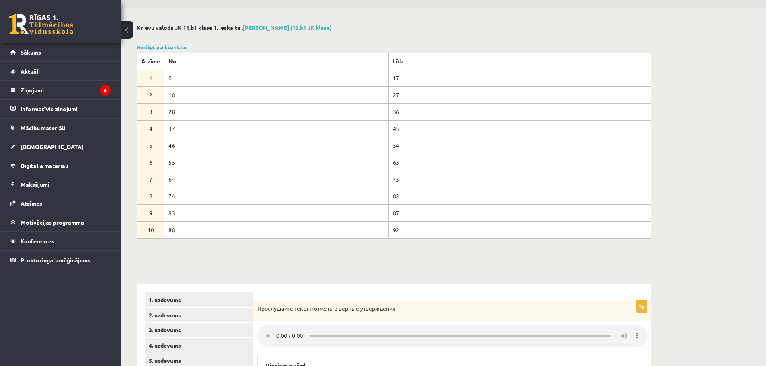
scroll to position [0, 0]
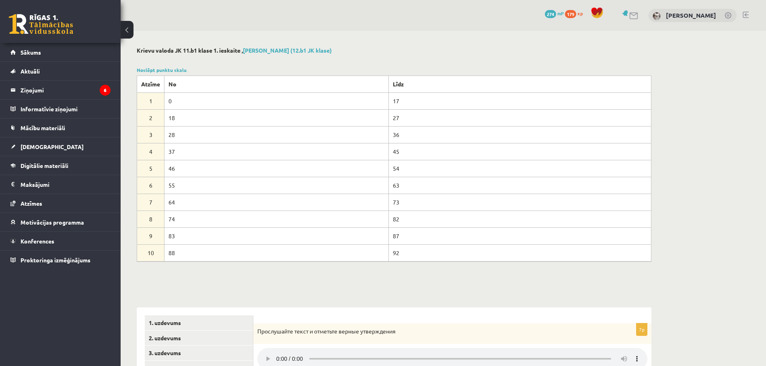
click at [552, 15] on span "274" at bounding box center [550, 14] width 11 height 8
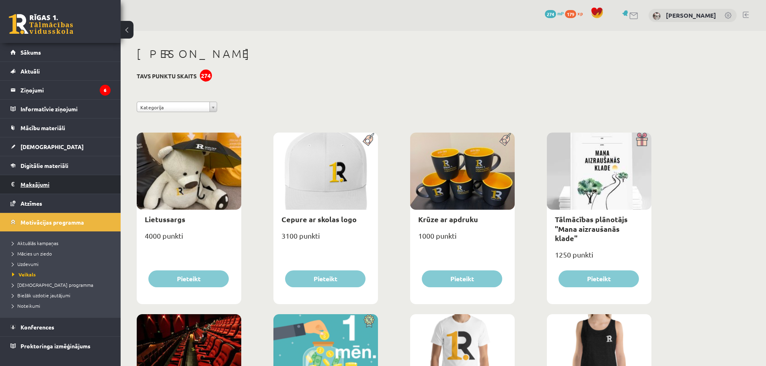
click at [53, 181] on legend "Maksājumi 0" at bounding box center [66, 184] width 90 height 19
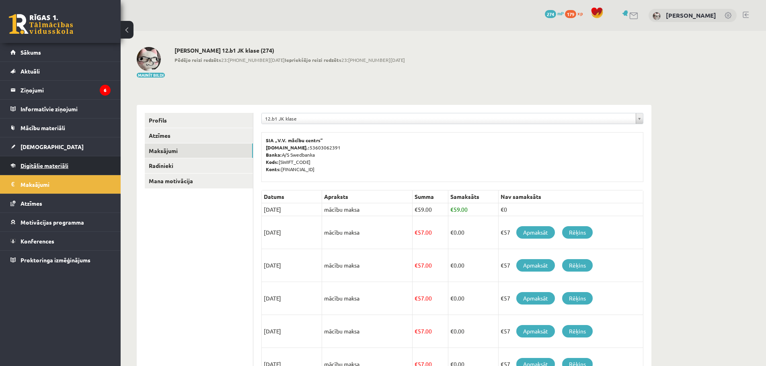
click at [80, 160] on link "Digitālie materiāli" at bounding box center [60, 165] width 100 height 19
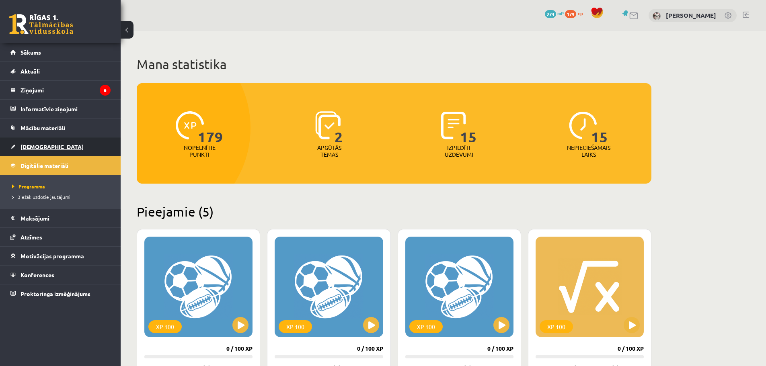
click at [41, 144] on span "[DEMOGRAPHIC_DATA]" at bounding box center [52, 146] width 63 height 7
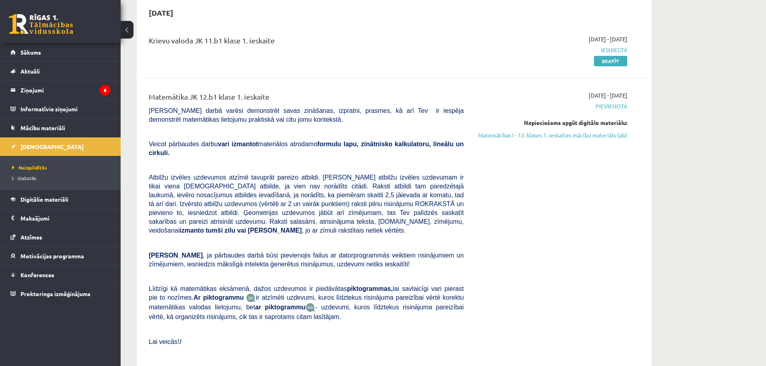
scroll to position [40, 0]
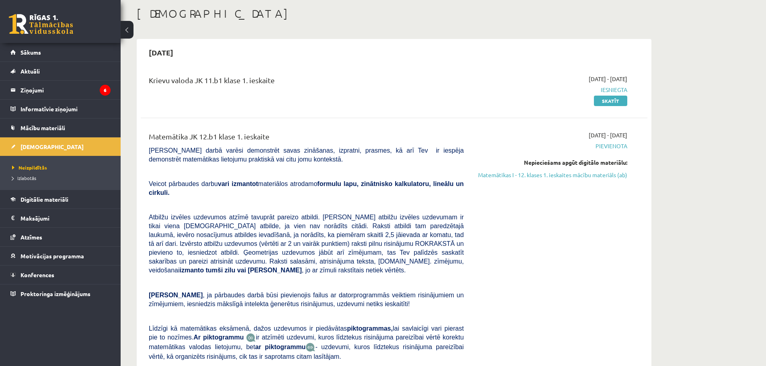
click at [613, 92] on span "Iesniegta" at bounding box center [552, 90] width 152 height 8
click at [551, 270] on div "2025-09-01 - 2025-09-15 Pievienota Nepieciešams apgūt digitālo materiālu: Matem…" at bounding box center [552, 267] width 164 height 272
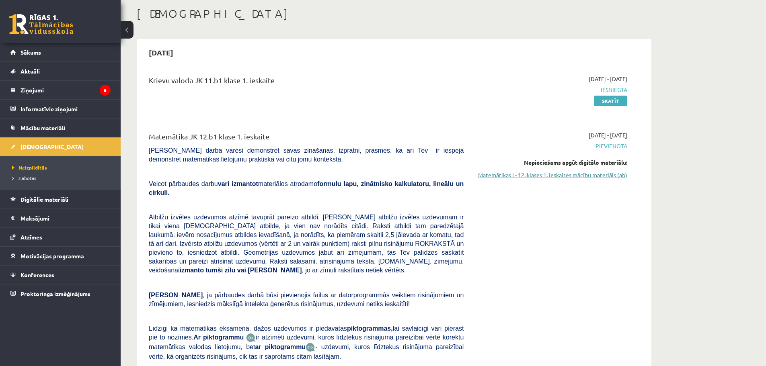
click at [591, 175] on link "Matemātikas I - 12. klases 1. ieskaites mācību materiāls (ab)" at bounding box center [552, 175] width 152 height 8
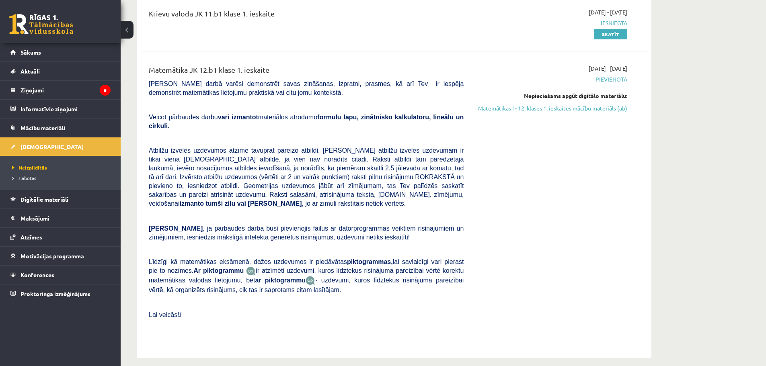
scroll to position [121, 0]
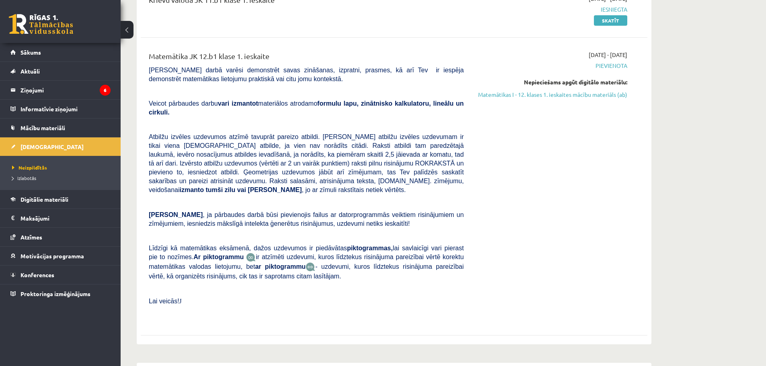
click at [347, 245] on b "piktogrammas," at bounding box center [370, 248] width 46 height 7
click at [356, 245] on b "piktogrammas," at bounding box center [370, 248] width 46 height 7
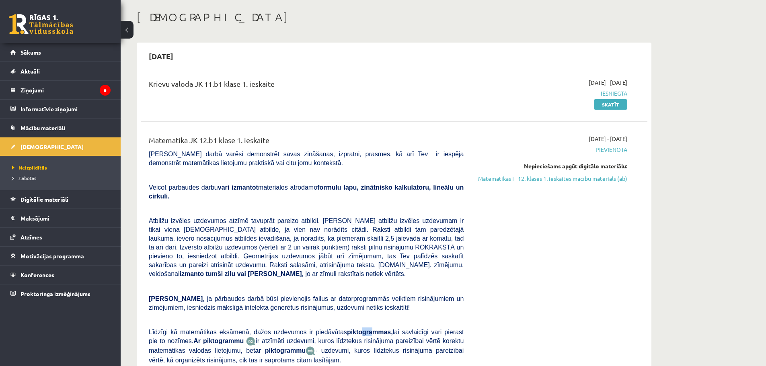
scroll to position [0, 0]
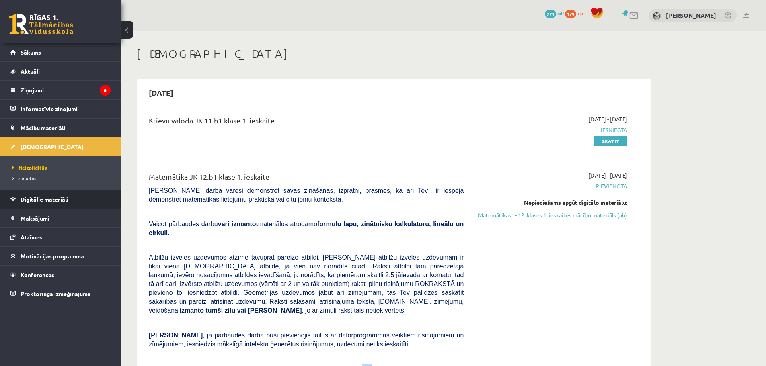
click at [73, 204] on link "Digitālie materiāli" at bounding box center [60, 199] width 100 height 19
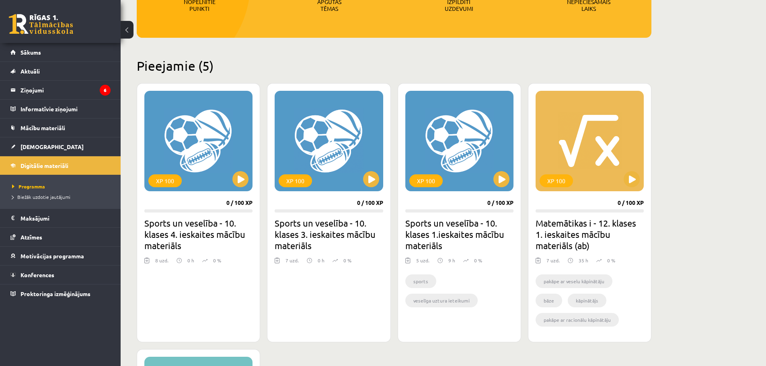
scroll to position [161, 0]
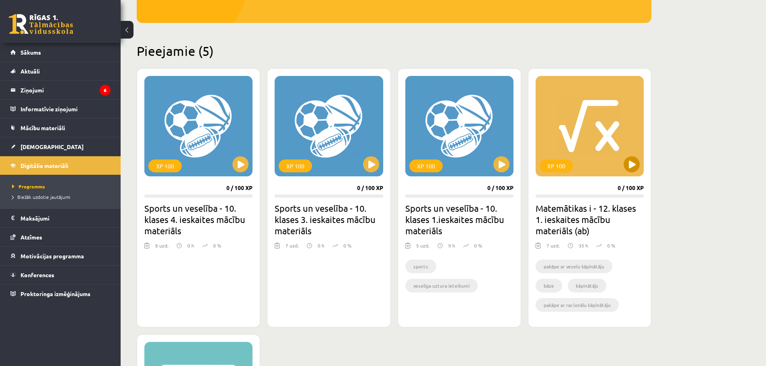
click at [607, 134] on div "XP 100" at bounding box center [590, 126] width 108 height 101
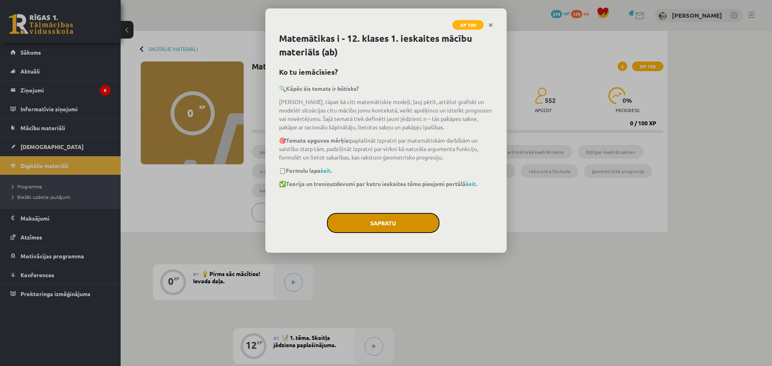
click at [382, 224] on button "Sapratu" at bounding box center [383, 223] width 113 height 20
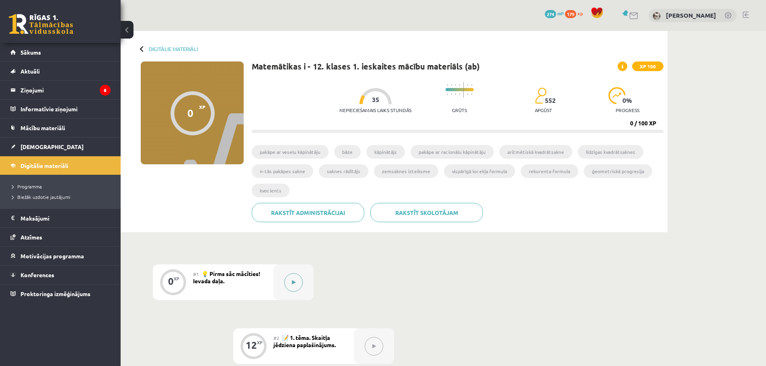
click at [280, 283] on div at bounding box center [294, 283] width 40 height 36
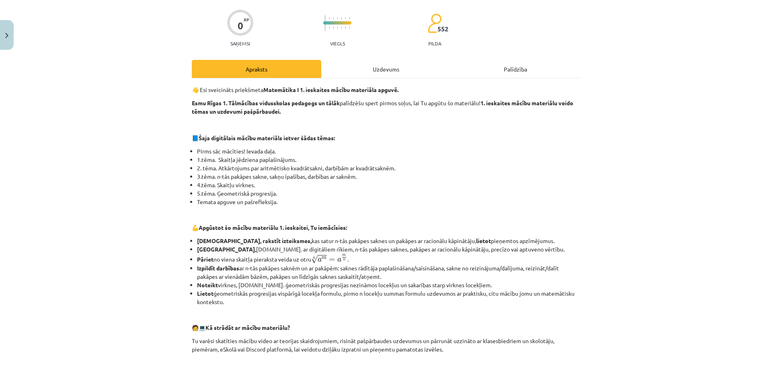
scroll to position [80, 0]
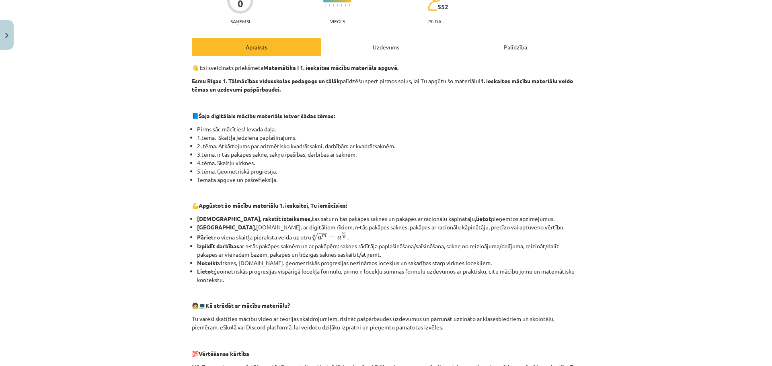
click at [646, 105] on div "Mācību tēma: Matemātikas i - 12. klases 1. ieskaites mācību materiāls (ab) #1 💡…" at bounding box center [386, 183] width 772 height 366
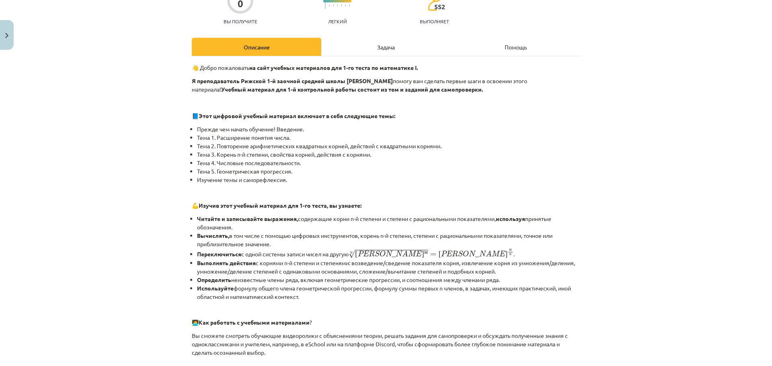
click at [647, 166] on div "Тема исследования: Математика I - 12 класс, 1-й тест, учебный материал (ab) #1 …" at bounding box center [386, 183] width 772 height 366
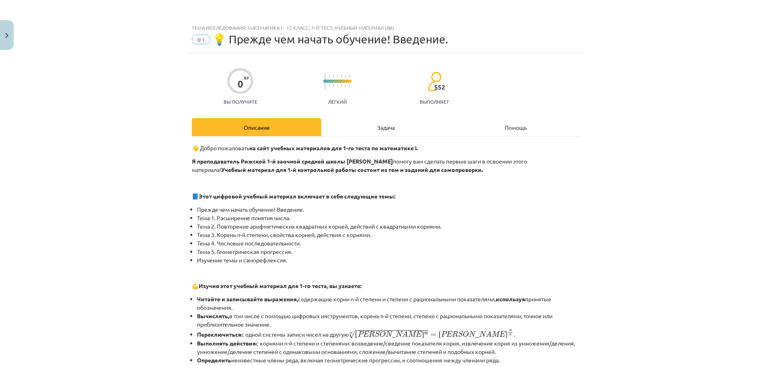
scroll to position [314, 0]
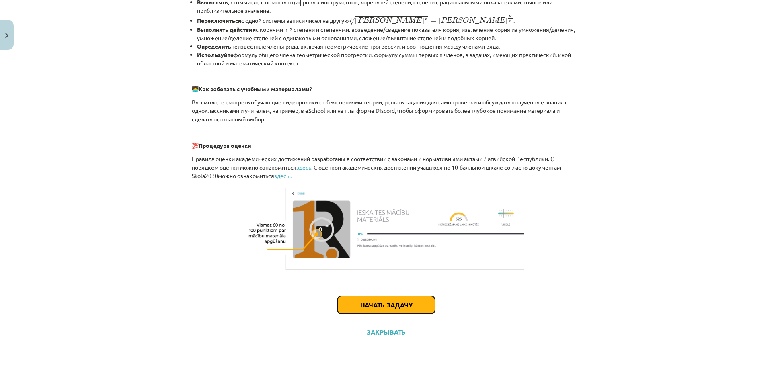
click at [395, 307] on font "Начать задачу" at bounding box center [386, 305] width 52 height 8
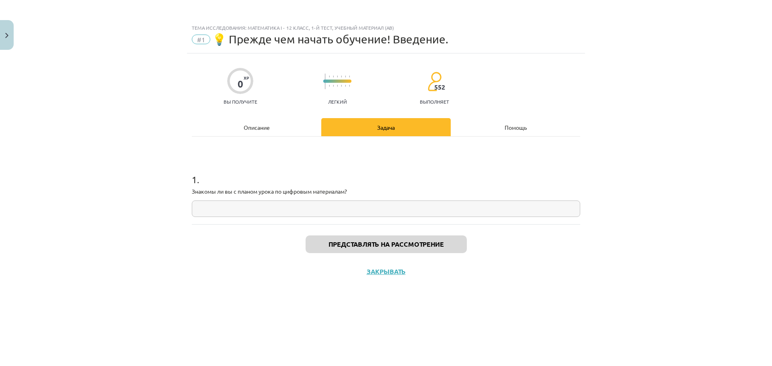
click at [354, 205] on input "text" at bounding box center [386, 209] width 389 height 16
drag, startPoint x: 185, startPoint y: 212, endPoint x: 190, endPoint y: 212, distance: 4.8
click at [185, 212] on div "Тема исследования: Математика I - 12 класс, 1-й тест, учебный материал (ab) #1 …" at bounding box center [386, 183] width 772 height 366
click at [231, 205] on input "text" at bounding box center [386, 209] width 389 height 16
paste input "**********"
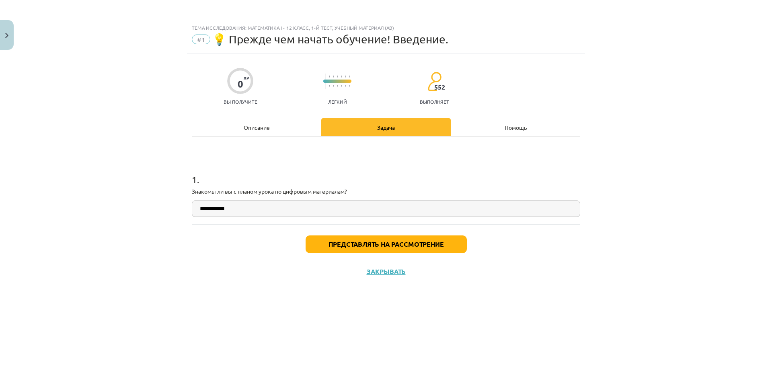
type input "**********"
click at [354, 247] on font "Представлять на рассмотрение" at bounding box center [386, 244] width 115 height 8
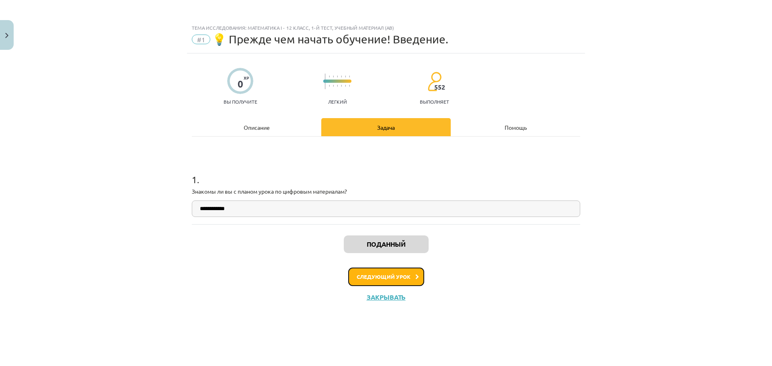
click at [380, 279] on font "Следующий урок" at bounding box center [384, 277] width 54 height 7
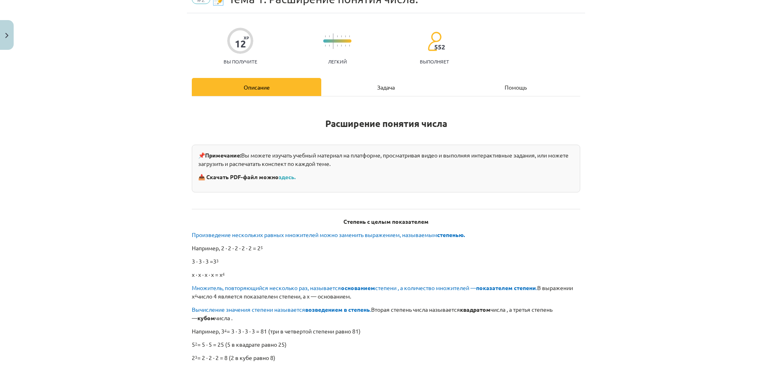
scroll to position [80, 0]
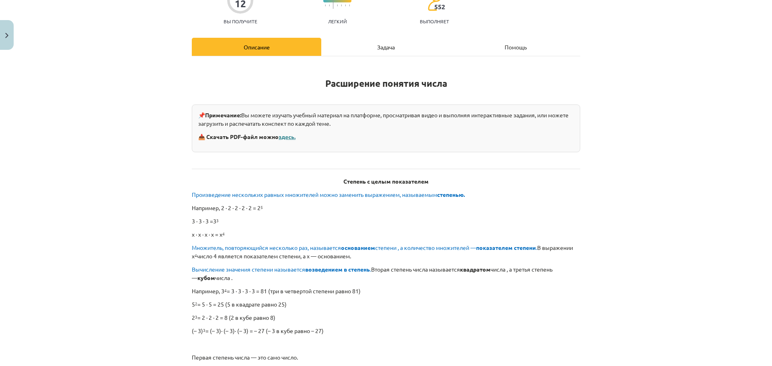
click at [288, 138] on font "здесь." at bounding box center [287, 136] width 17 height 7
